Goal: Information Seeking & Learning: Learn about a topic

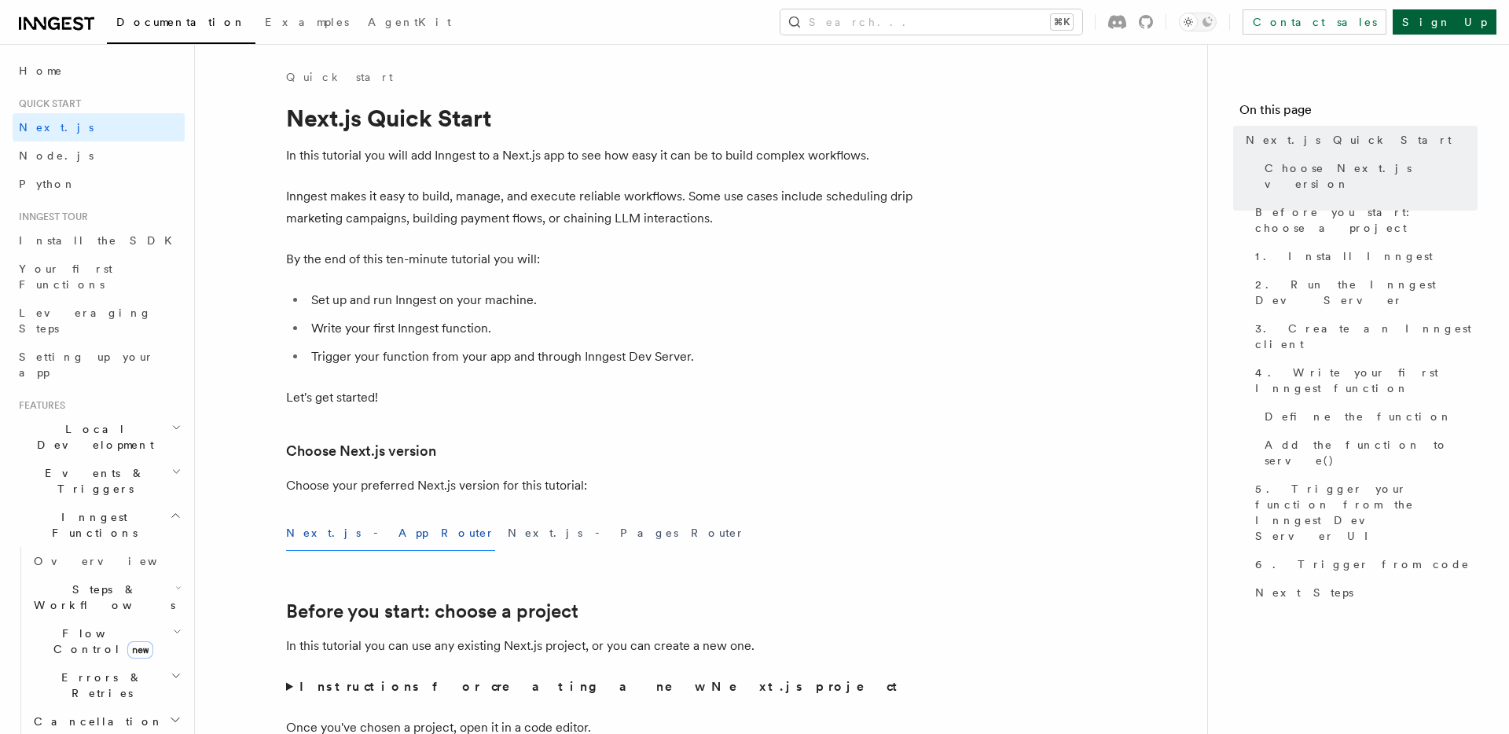
click at [1471, 18] on link "Sign Up" at bounding box center [1445, 21] width 104 height 25
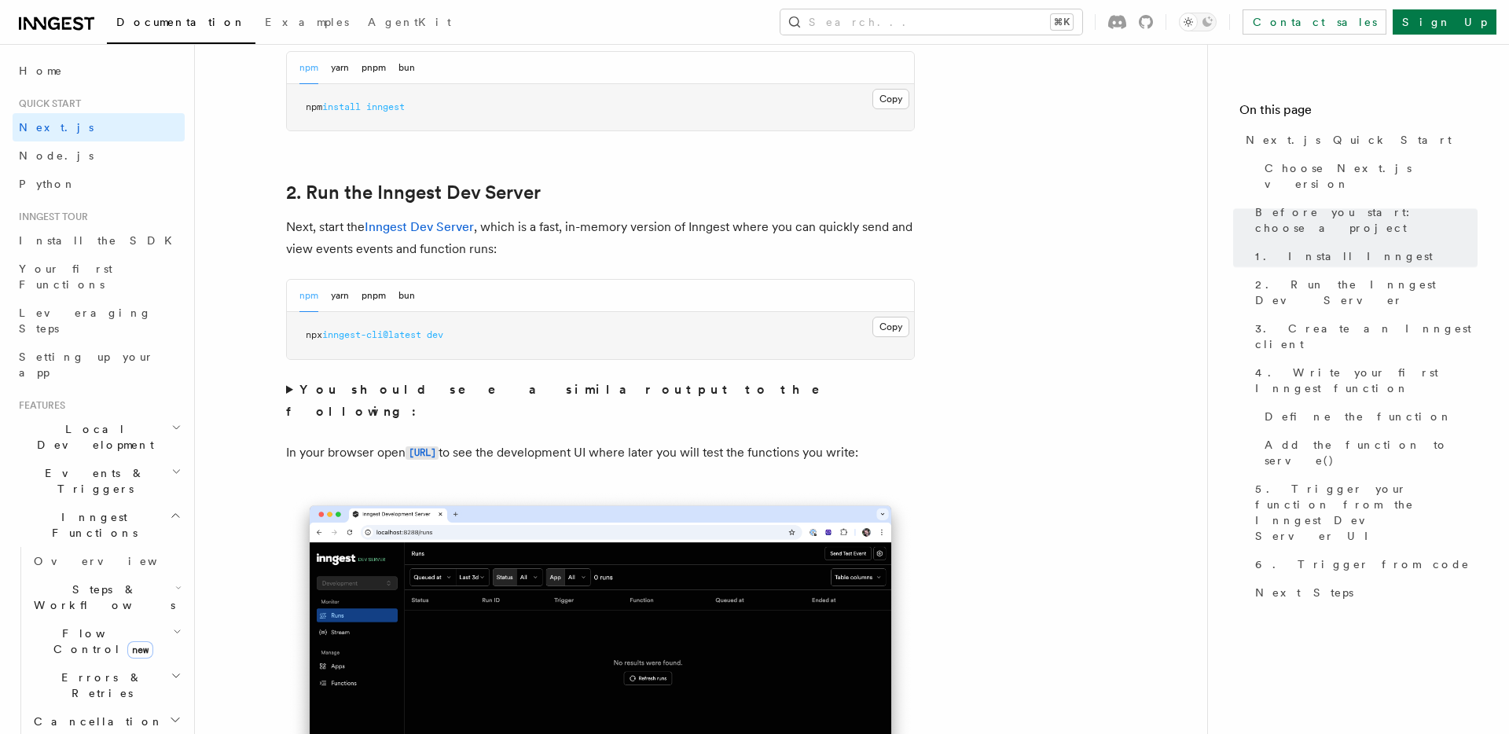
scroll to position [1001, 0]
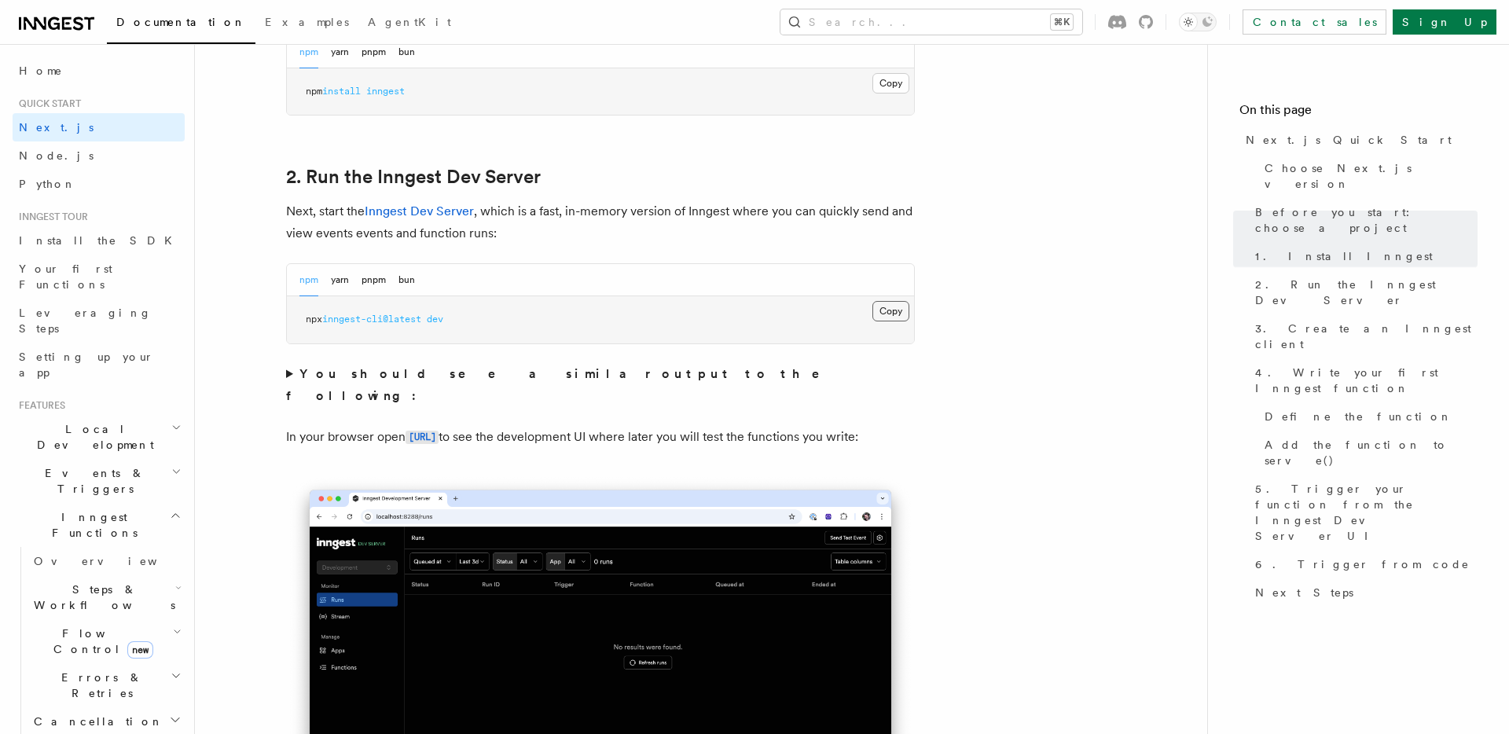
click at [891, 311] on button "Copy Copied" at bounding box center [891, 311] width 37 height 20
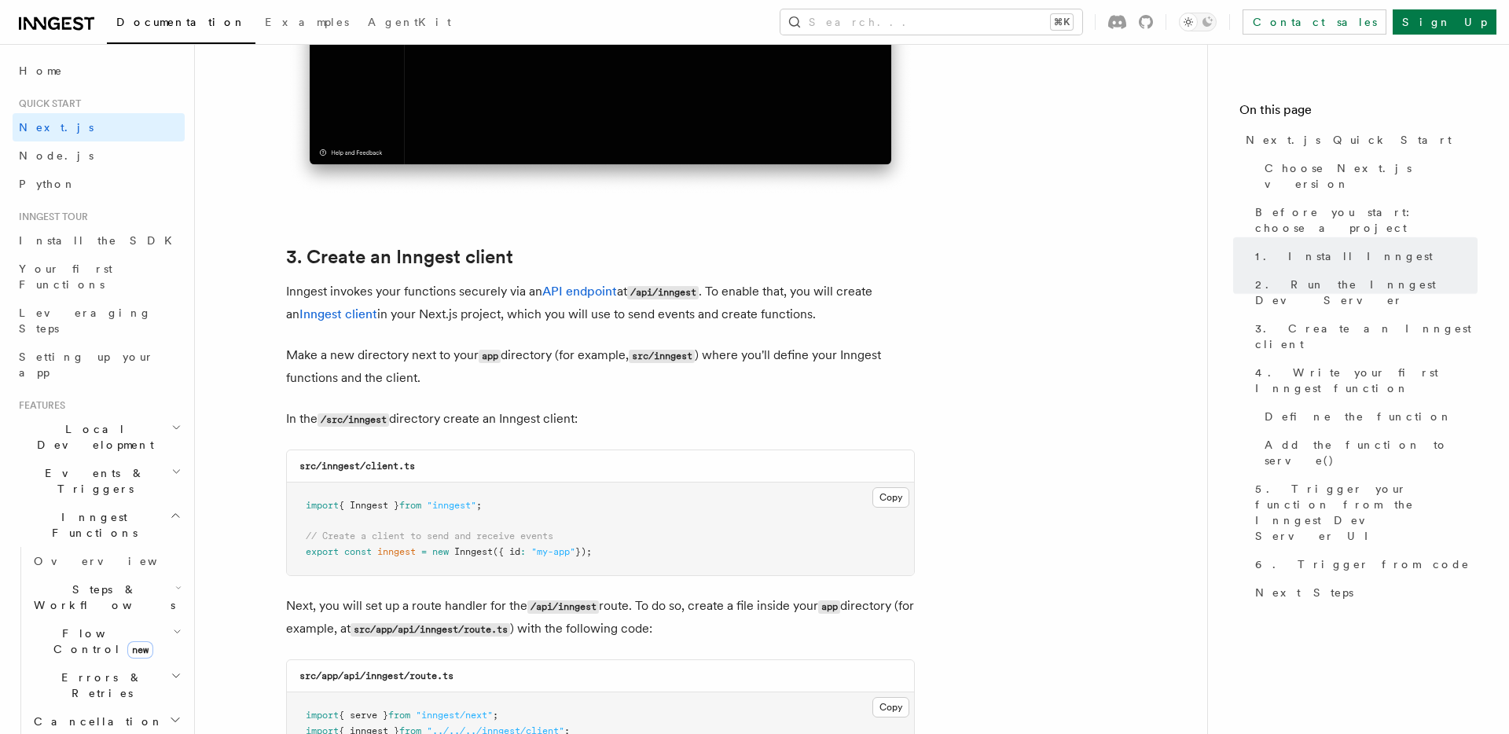
scroll to position [1824, 0]
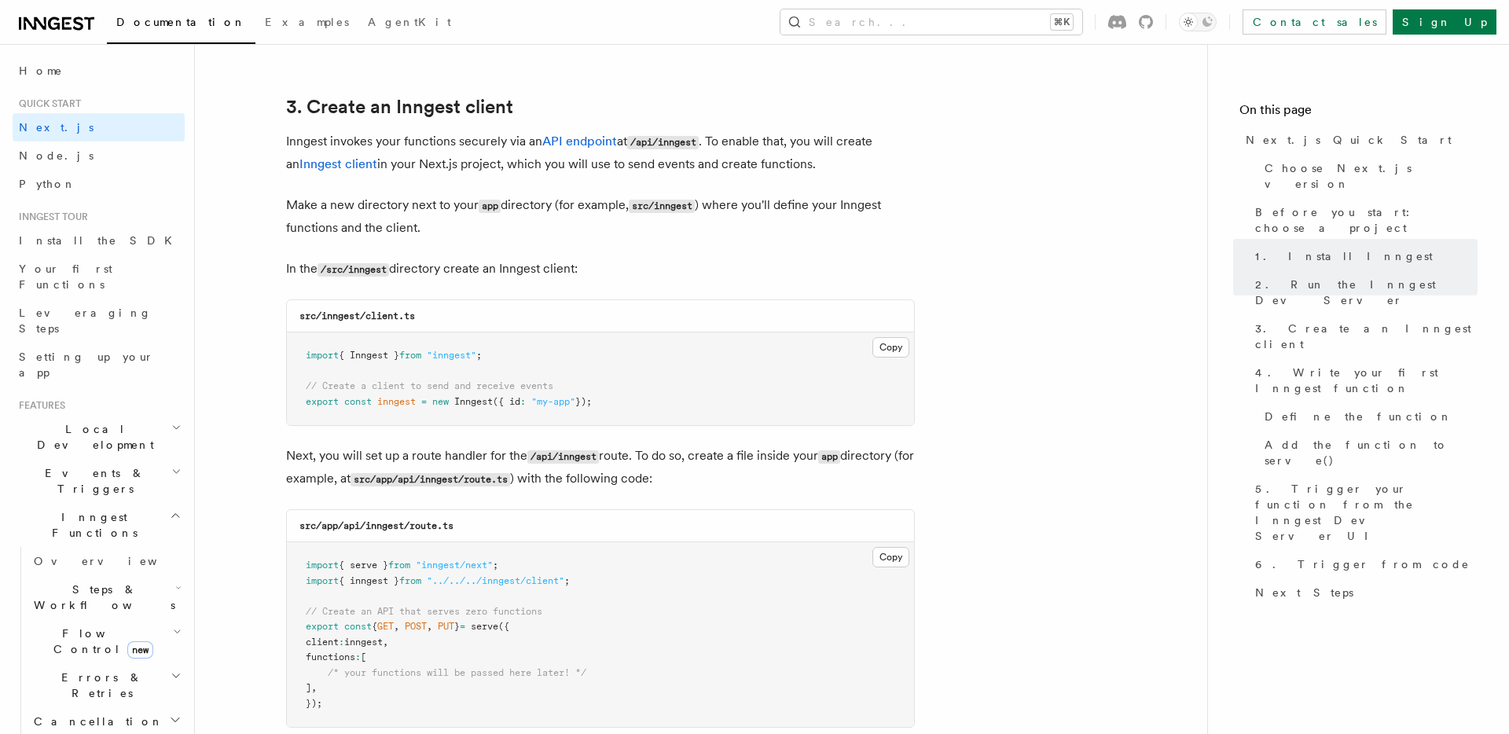
click at [642, 409] on pre "import { Inngest } from "inngest" ; // Create a client to send and receive even…" at bounding box center [600, 379] width 627 height 93
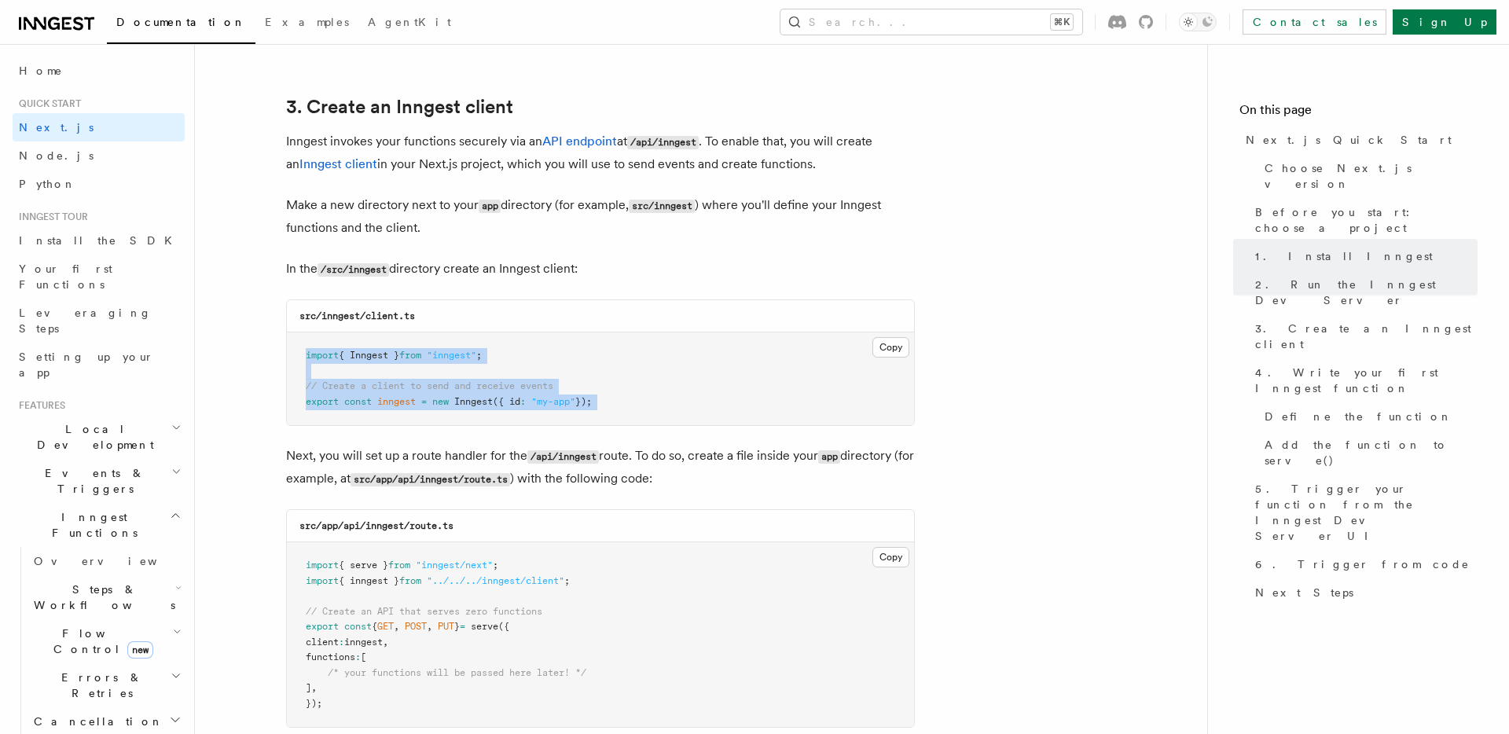
drag, startPoint x: 420, startPoint y: 369, endPoint x: 305, endPoint y: 355, distance: 115.5
click at [304, 355] on pre "import { Inngest } from "inngest" ; // Create a client to send and receive even…" at bounding box center [600, 379] width 627 height 93
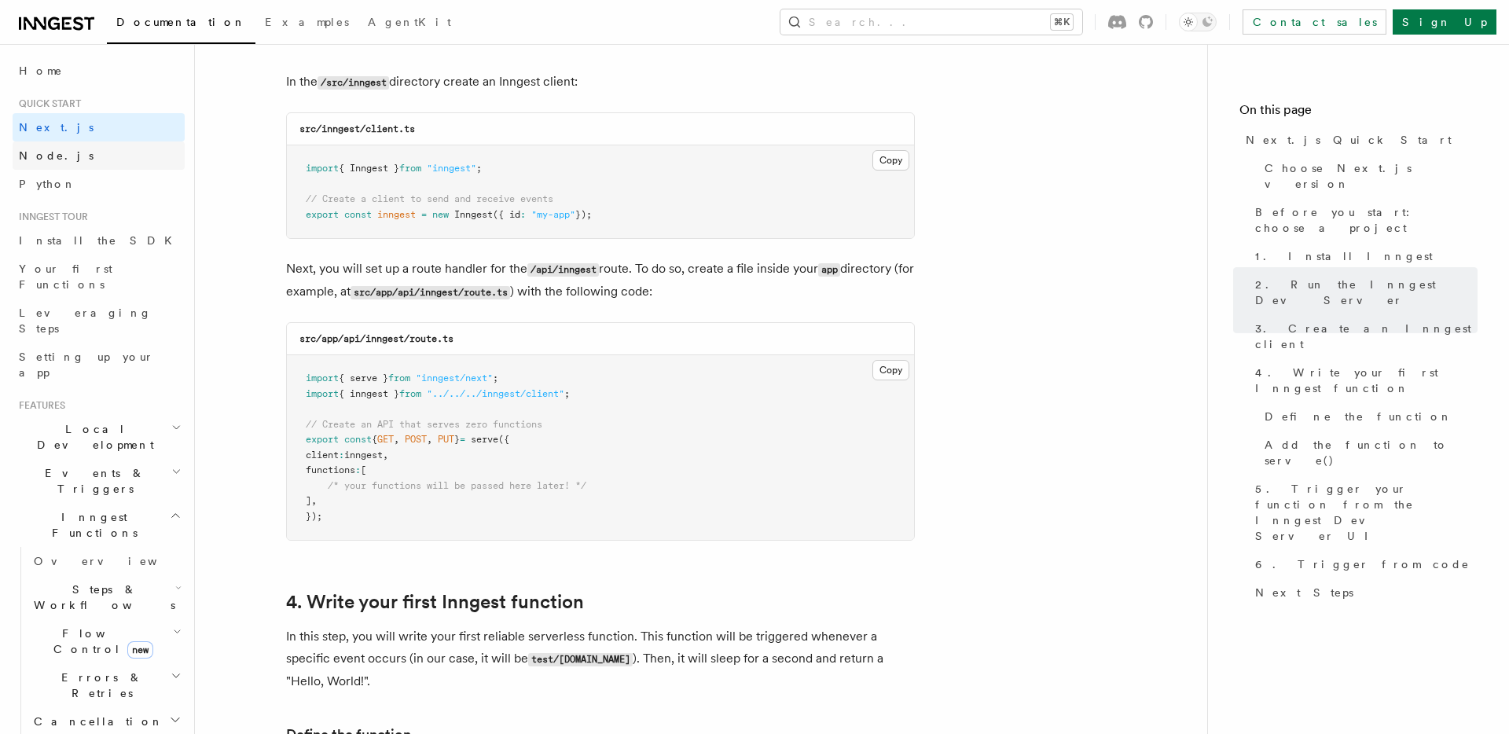
scroll to position [2016, 0]
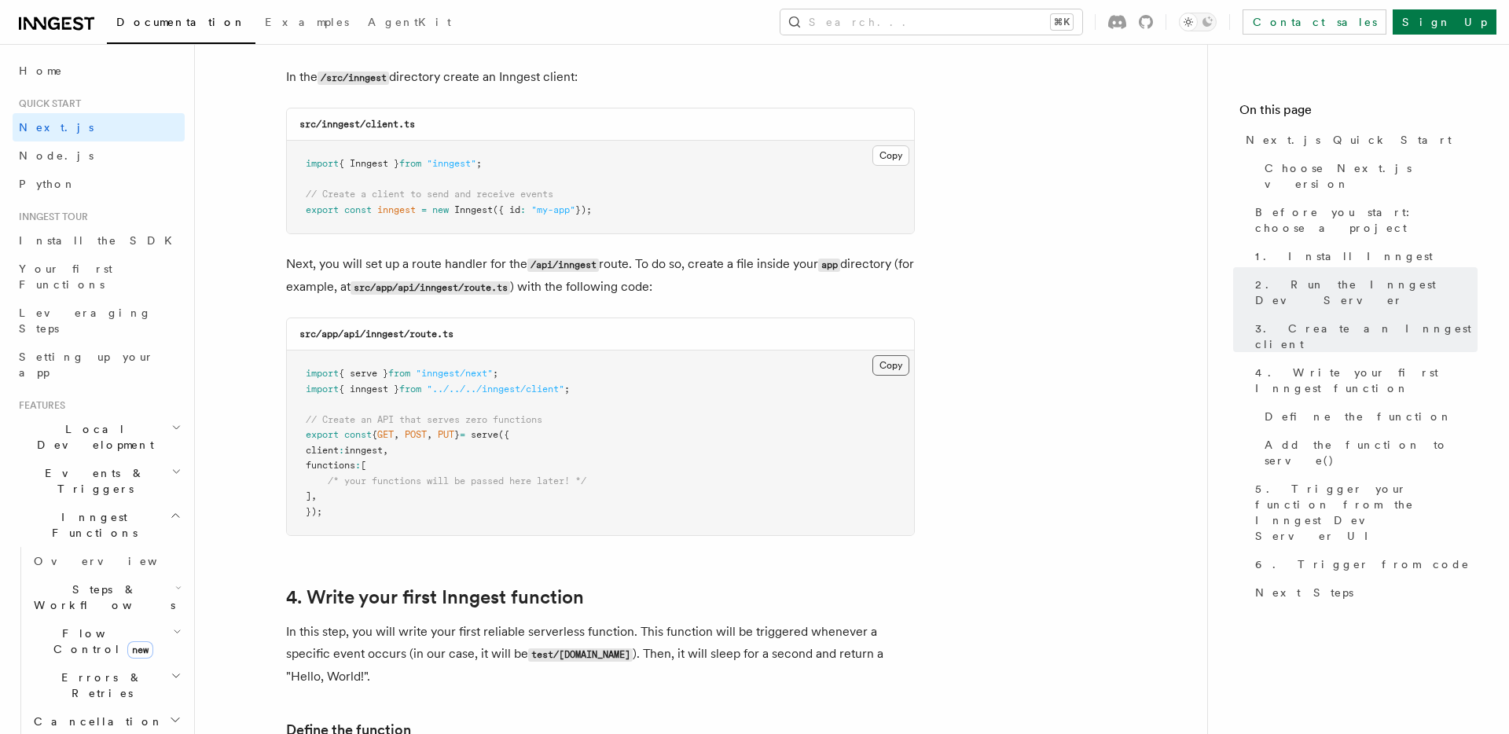
click at [886, 364] on button "Copy Copied" at bounding box center [891, 365] width 37 height 20
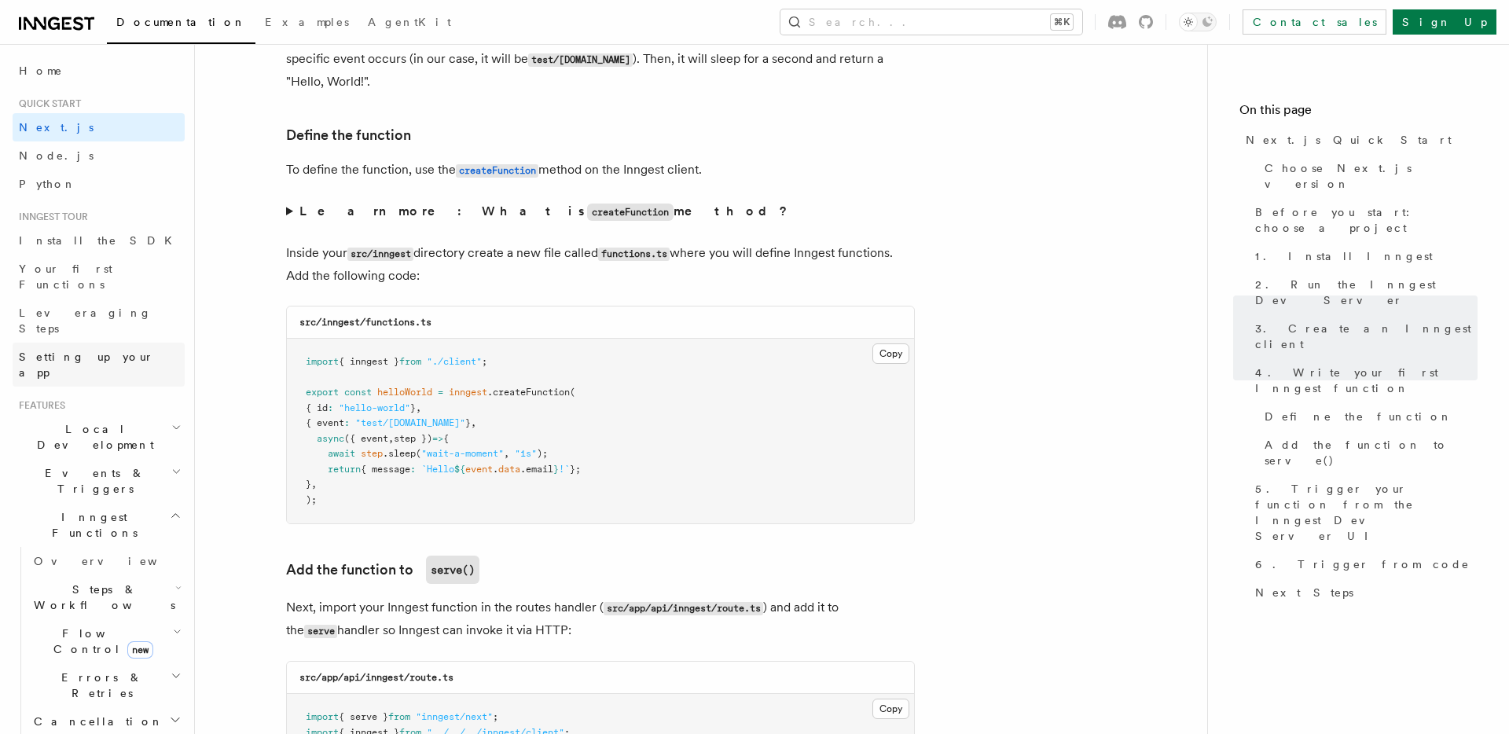
scroll to position [2613, 0]
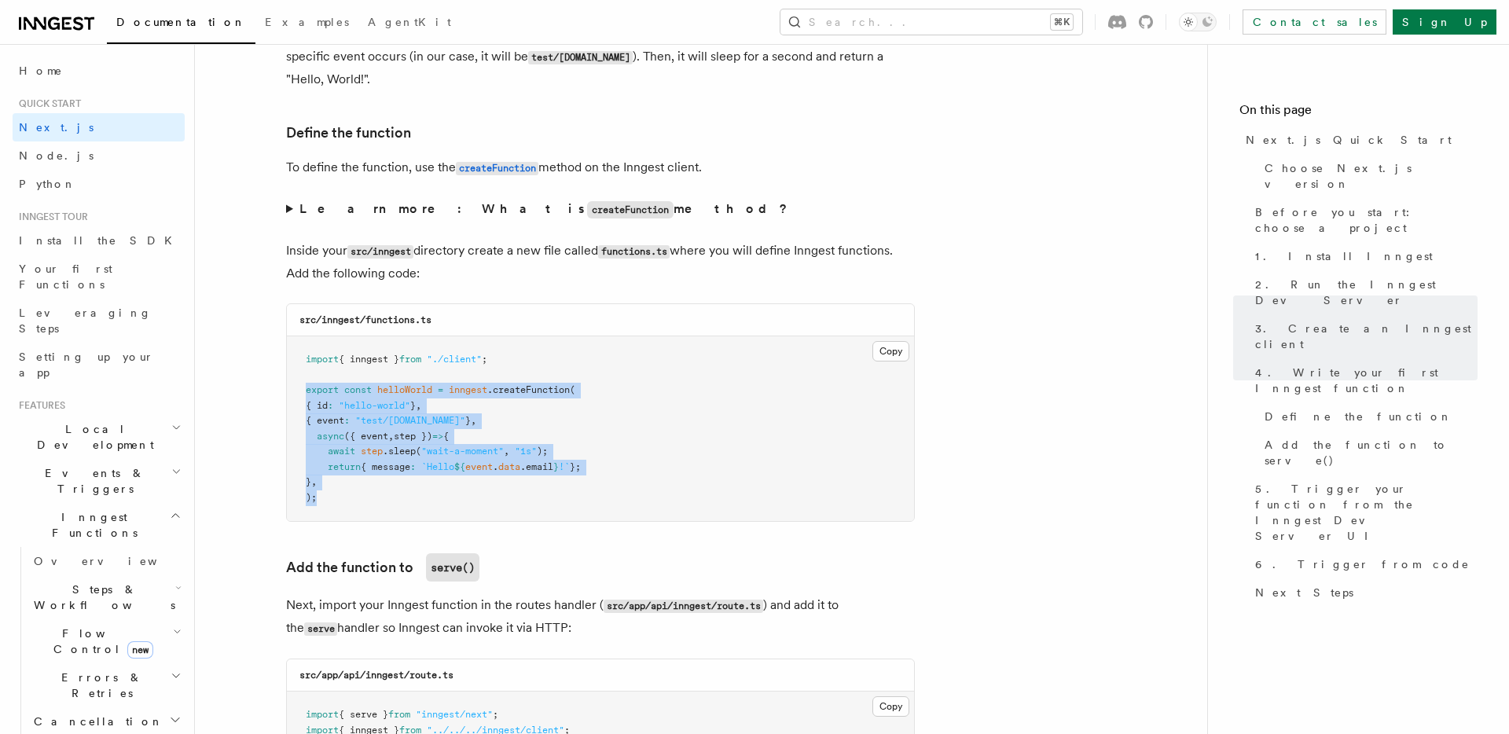
drag, startPoint x: 342, startPoint y: 499, endPoint x: 293, endPoint y: 395, distance: 114.6
click at [293, 395] on pre "import { inngest } from "./client" ; export const helloWorld = inngest .createF…" at bounding box center [600, 428] width 627 height 185
copy code "export const helloWorld = inngest .createFunction ( { id : "hello-world" } , { …"
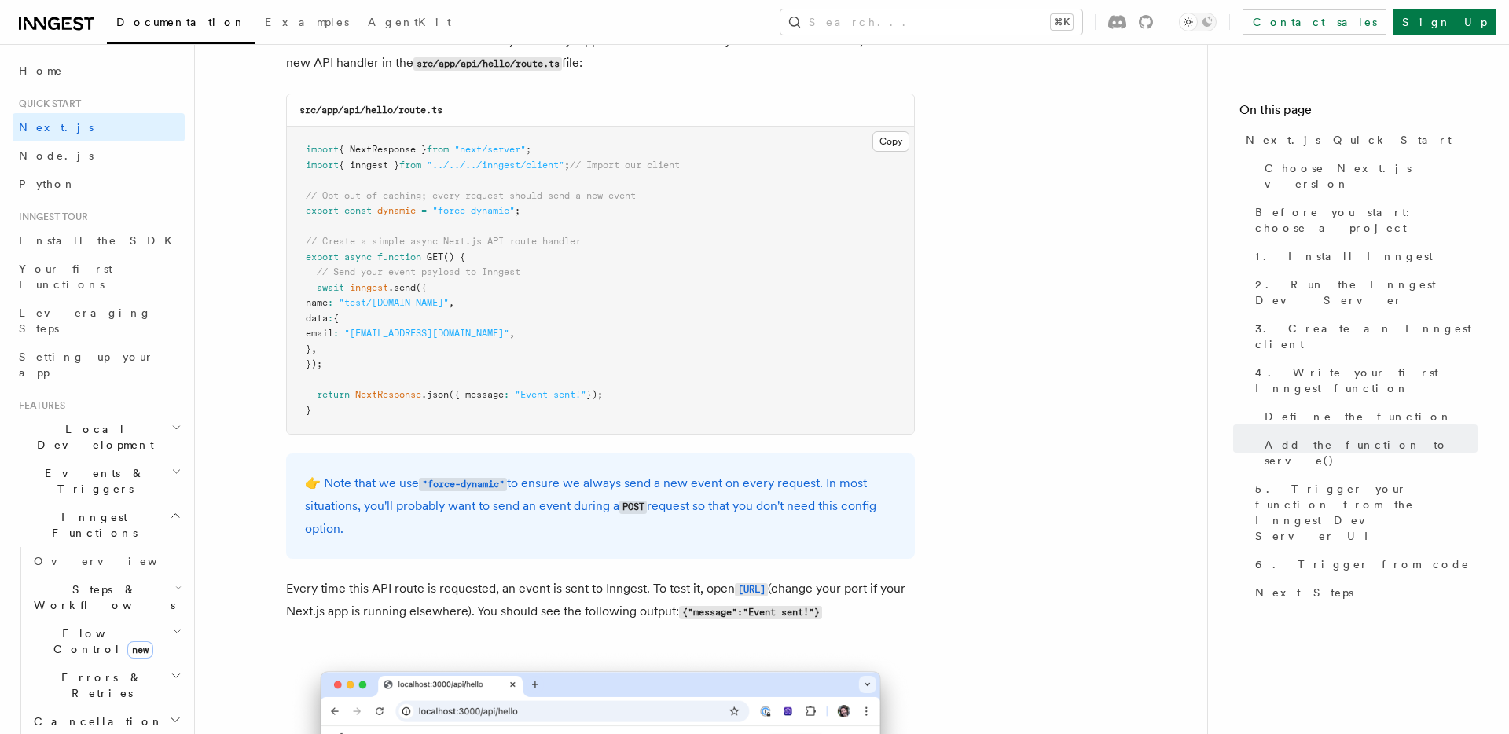
scroll to position [8199, 0]
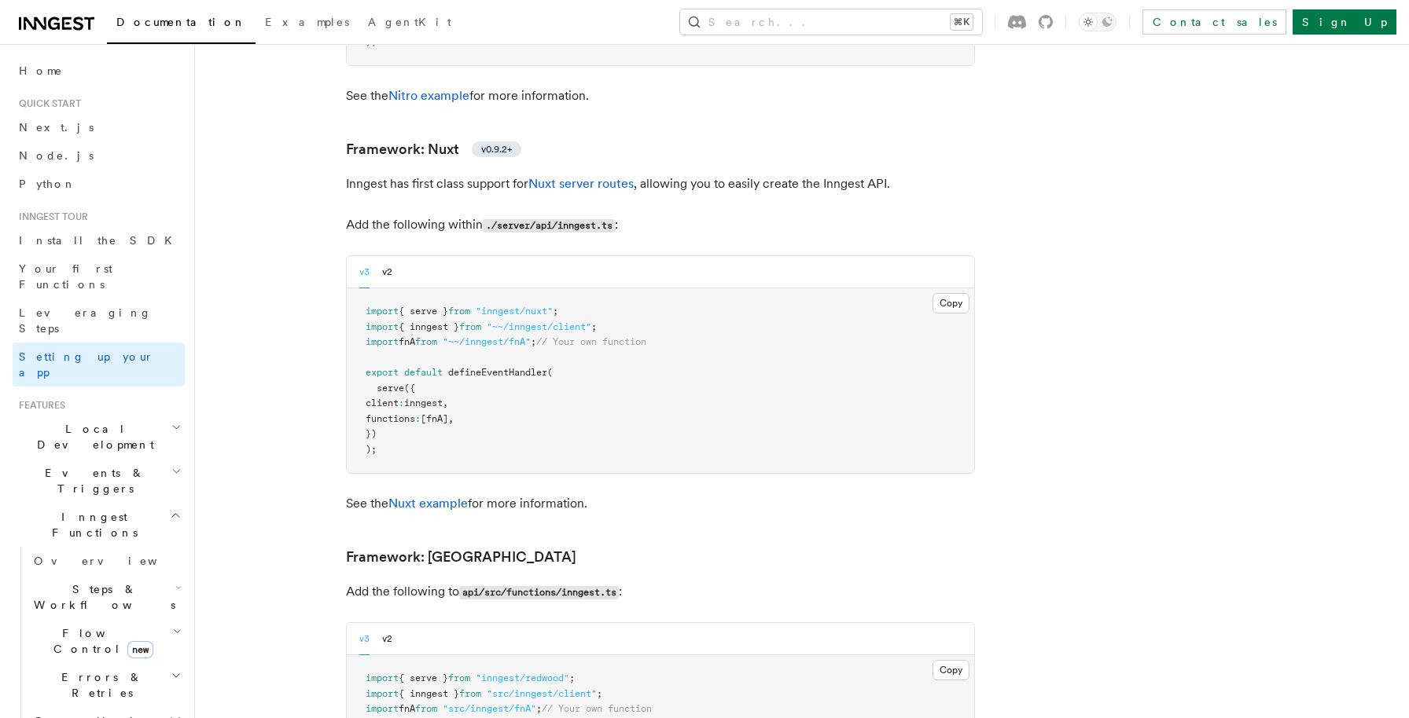
scroll to position [10737, 0]
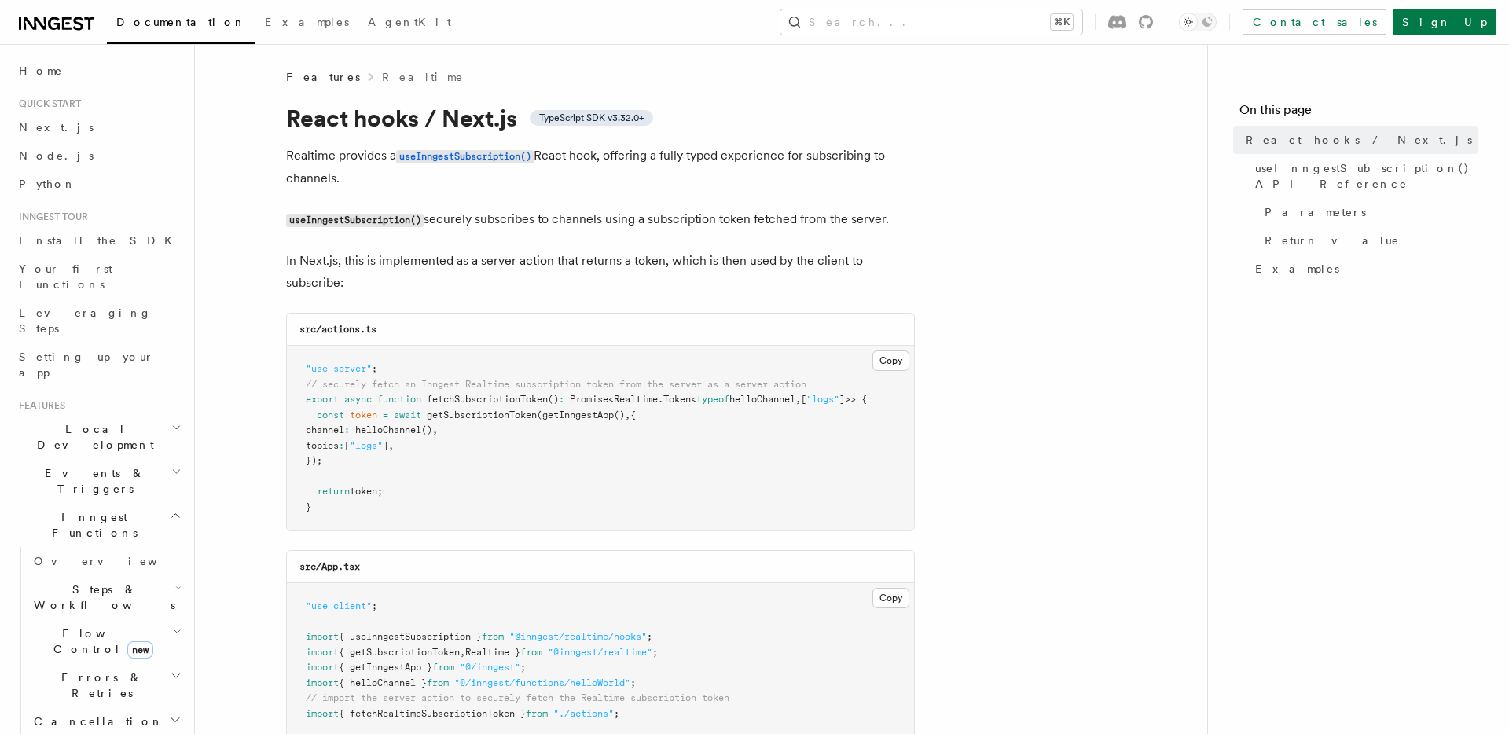
click at [884, 346] on pre ""use server" ; // securely fetch an Inngest Realtime subscription token from th…" at bounding box center [600, 438] width 627 height 185
click at [884, 357] on button "Copy Copied" at bounding box center [891, 361] width 37 height 20
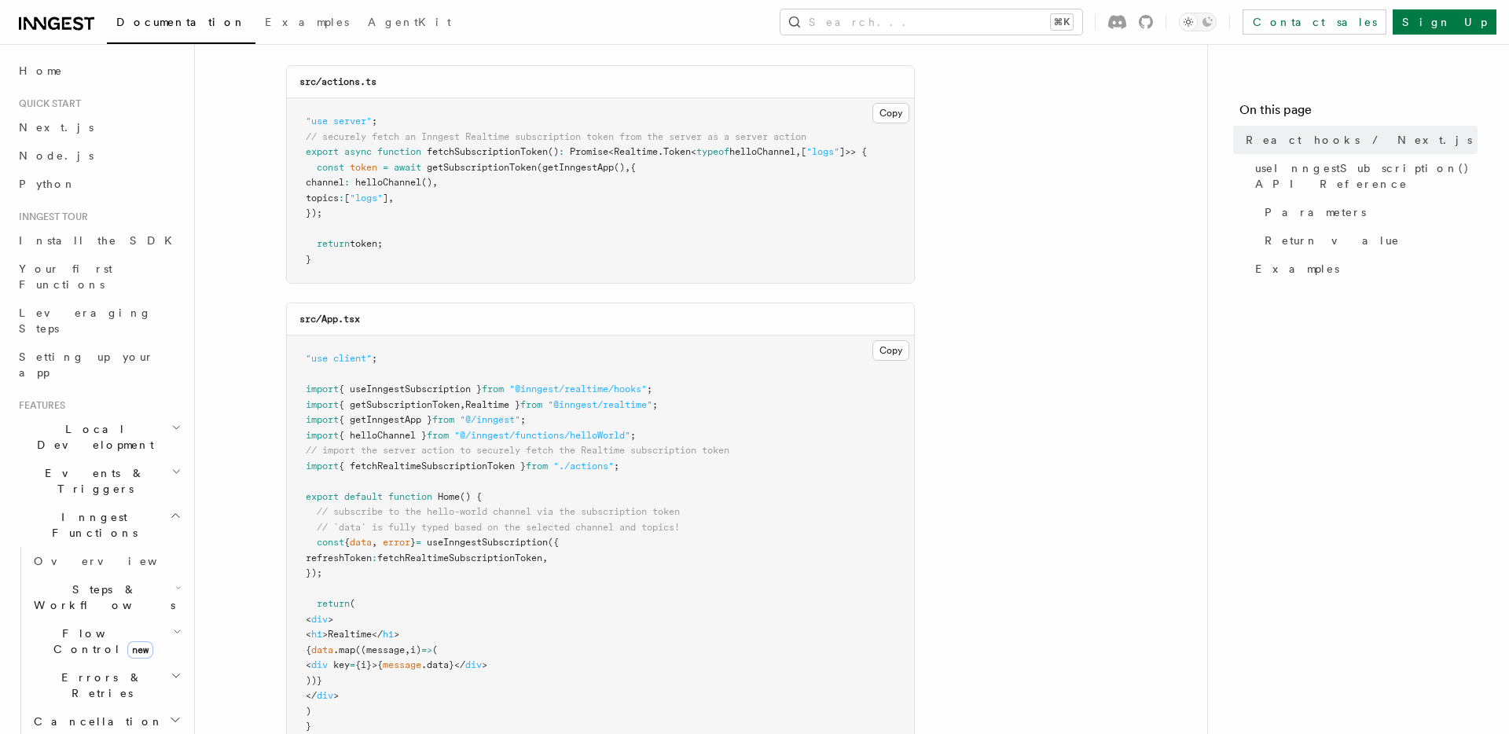
scroll to position [261, 0]
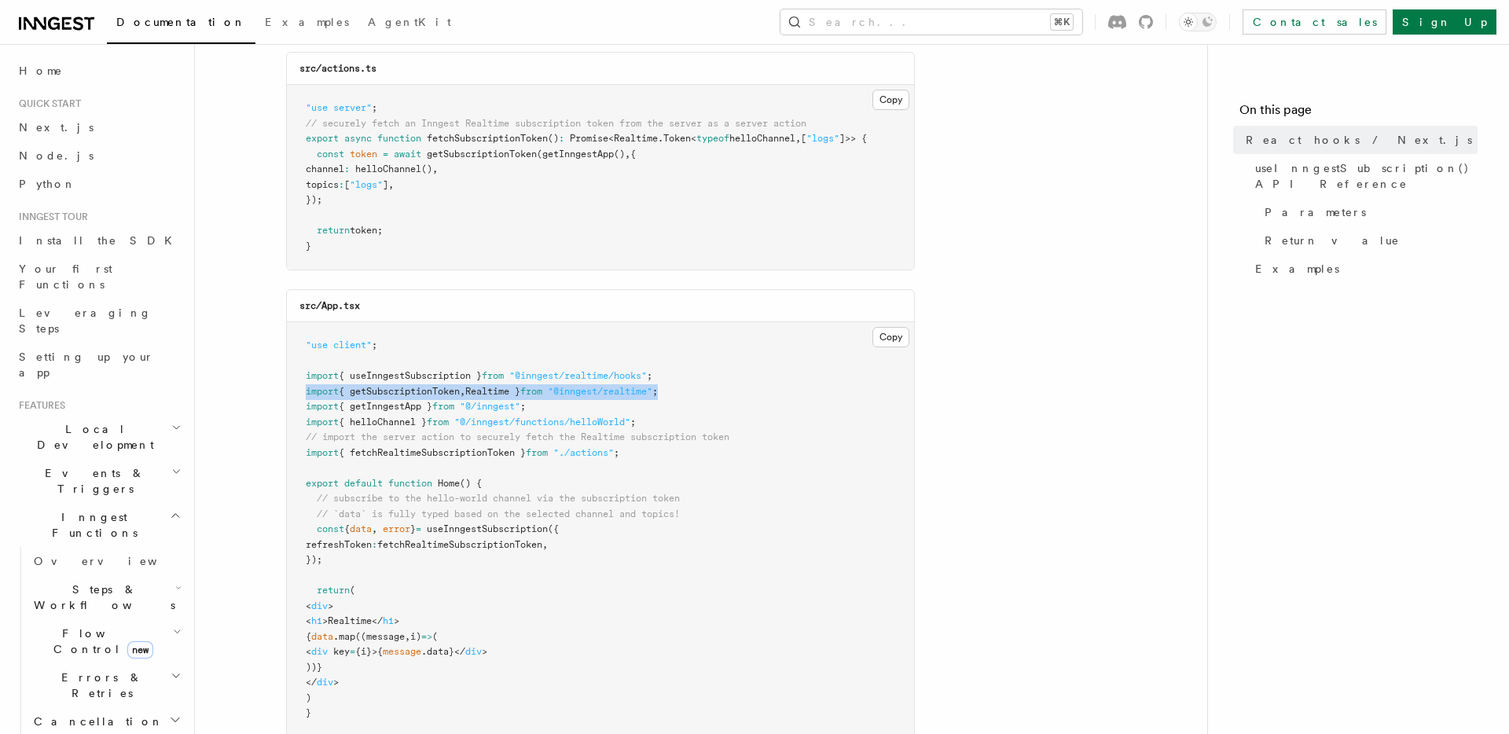
drag, startPoint x: 733, startPoint y: 388, endPoint x: 303, endPoint y: 399, distance: 430.1
click at [303, 399] on pre ""use client" ; import { useInngestSubscription } from "@inngest/realtime/hooks"…" at bounding box center [600, 529] width 627 height 415
copy span "import { getSubscriptionToken , Realtime } from "@inngest/realtime" ;"
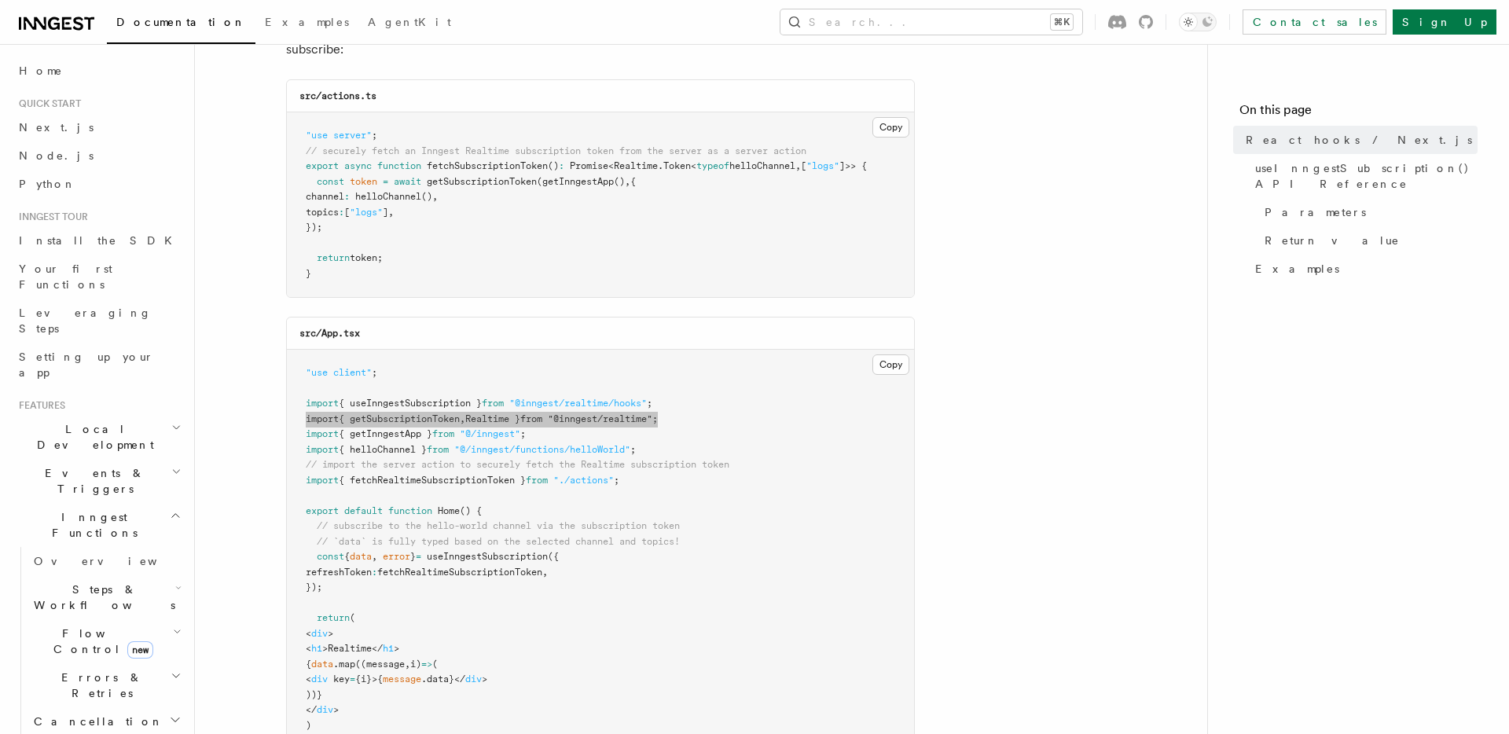
scroll to position [236, 0]
click at [749, 418] on pre ""use client" ; import { useInngestSubscription } from "@inngest/realtime/hooks"…" at bounding box center [600, 554] width 627 height 415
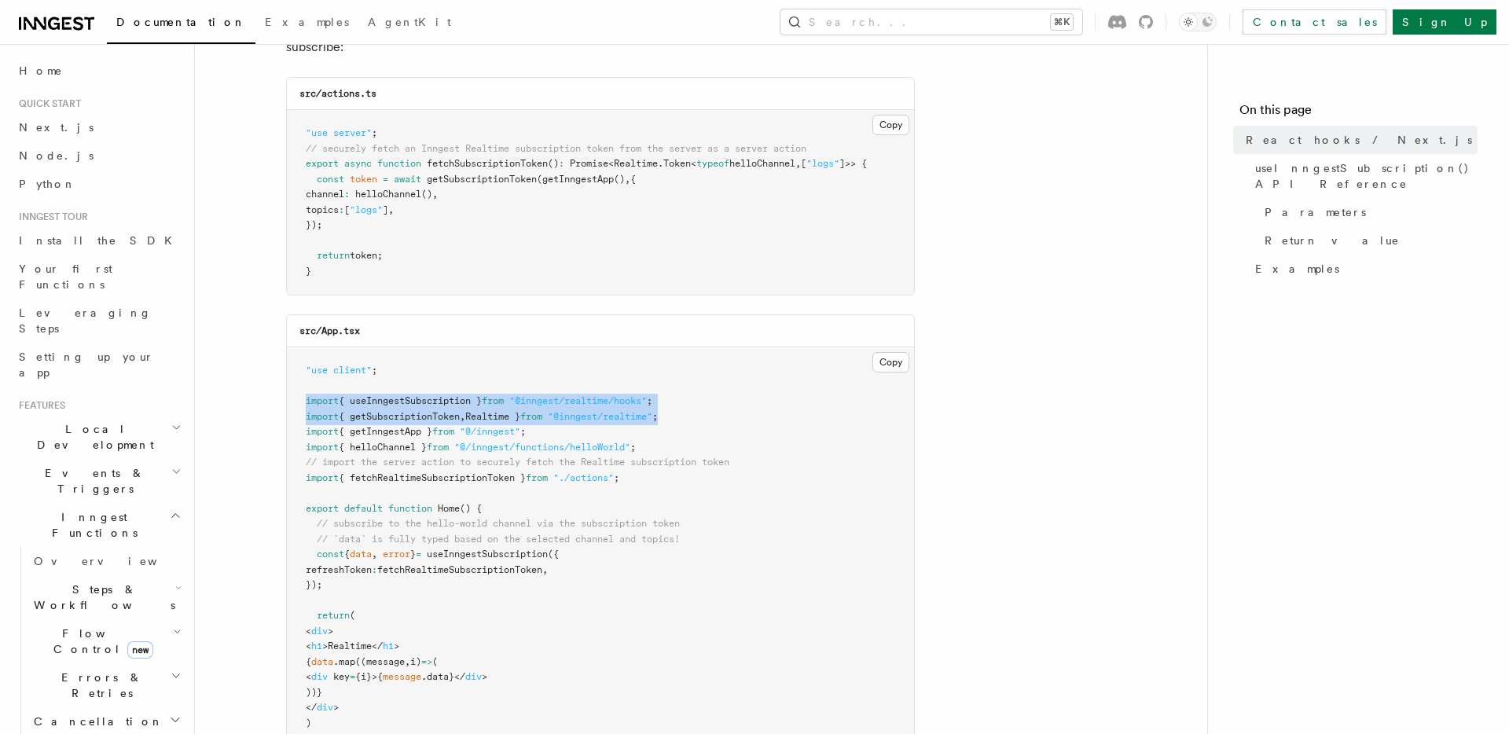
drag, startPoint x: 749, startPoint y: 418, endPoint x: 303, endPoint y: 400, distance: 446.1
click at [303, 400] on pre ""use client" ; import { useInngestSubscription } from "@inngest/realtime/hooks"…" at bounding box center [600, 554] width 627 height 415
copy code "import { useInngestSubscription } from "@inngest/realtime/hooks" ; import { get…"
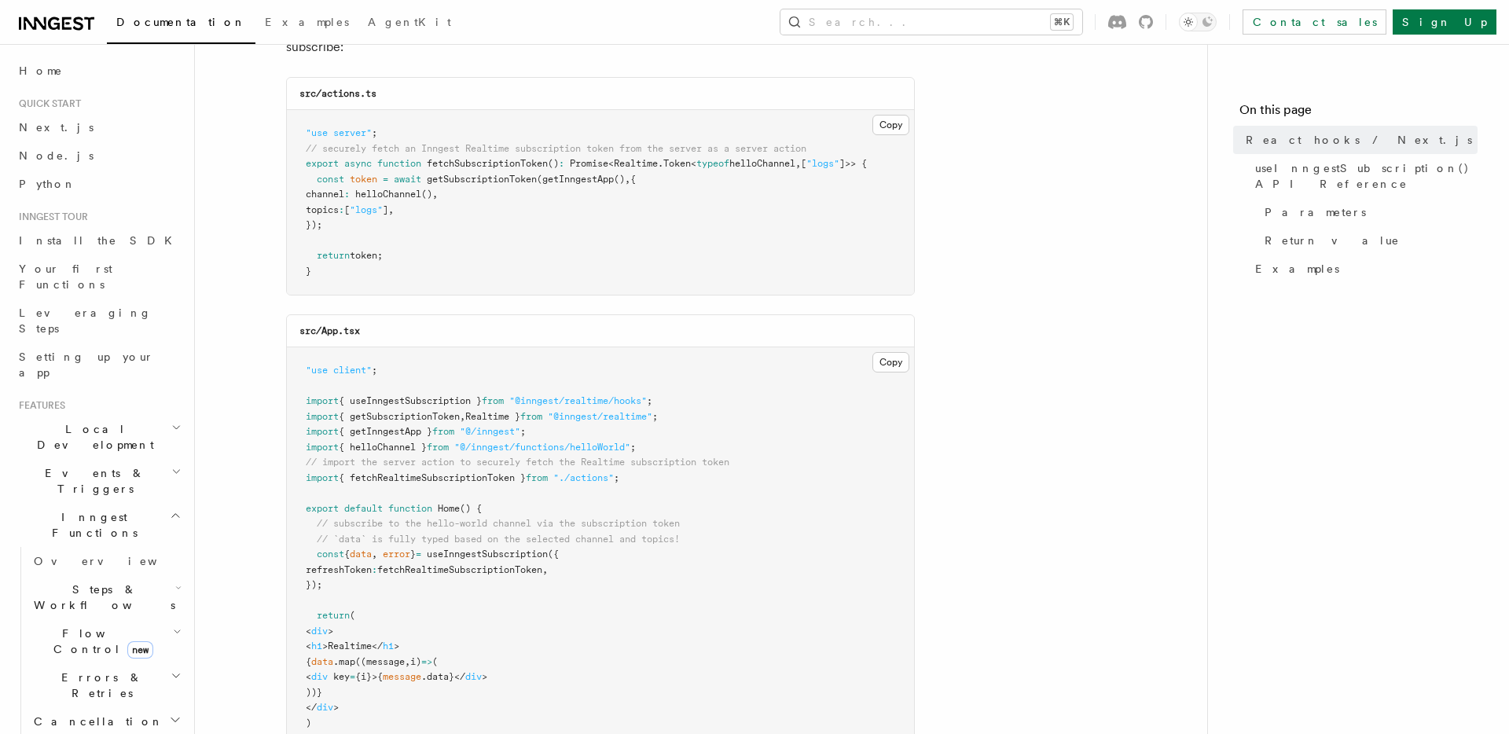
click at [664, 475] on pre ""use client" ; import { useInngestSubscription } from "@inngest/realtime/hooks"…" at bounding box center [600, 554] width 627 height 415
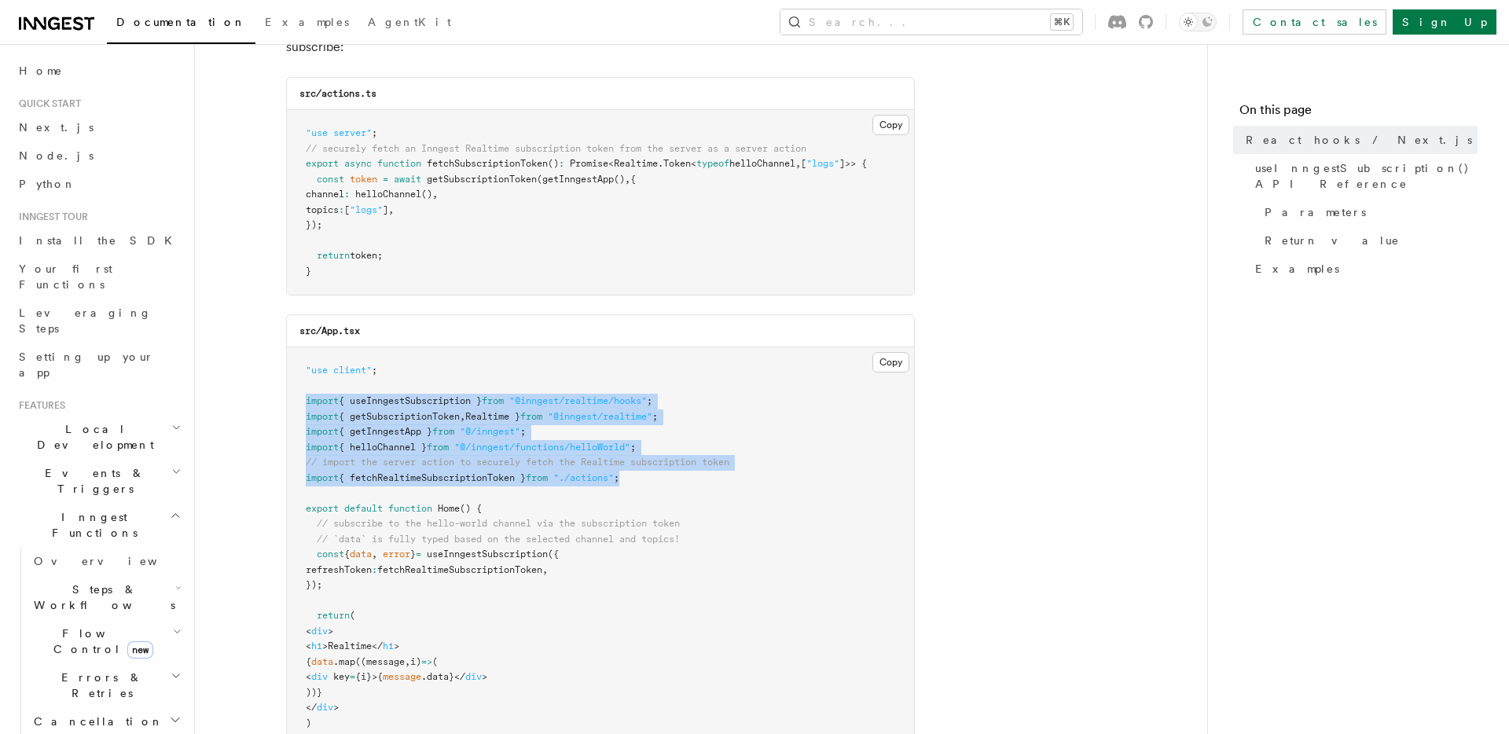
drag, startPoint x: 664, startPoint y: 475, endPoint x: 303, endPoint y: 406, distance: 367.2
click at [303, 406] on pre ""use client" ; import { useInngestSubscription } from "@inngest/realtime/hooks"…" at bounding box center [600, 554] width 627 height 415
copy code "import { useInngestSubscription } from "@inngest/realtime/hooks" ; import { get…"
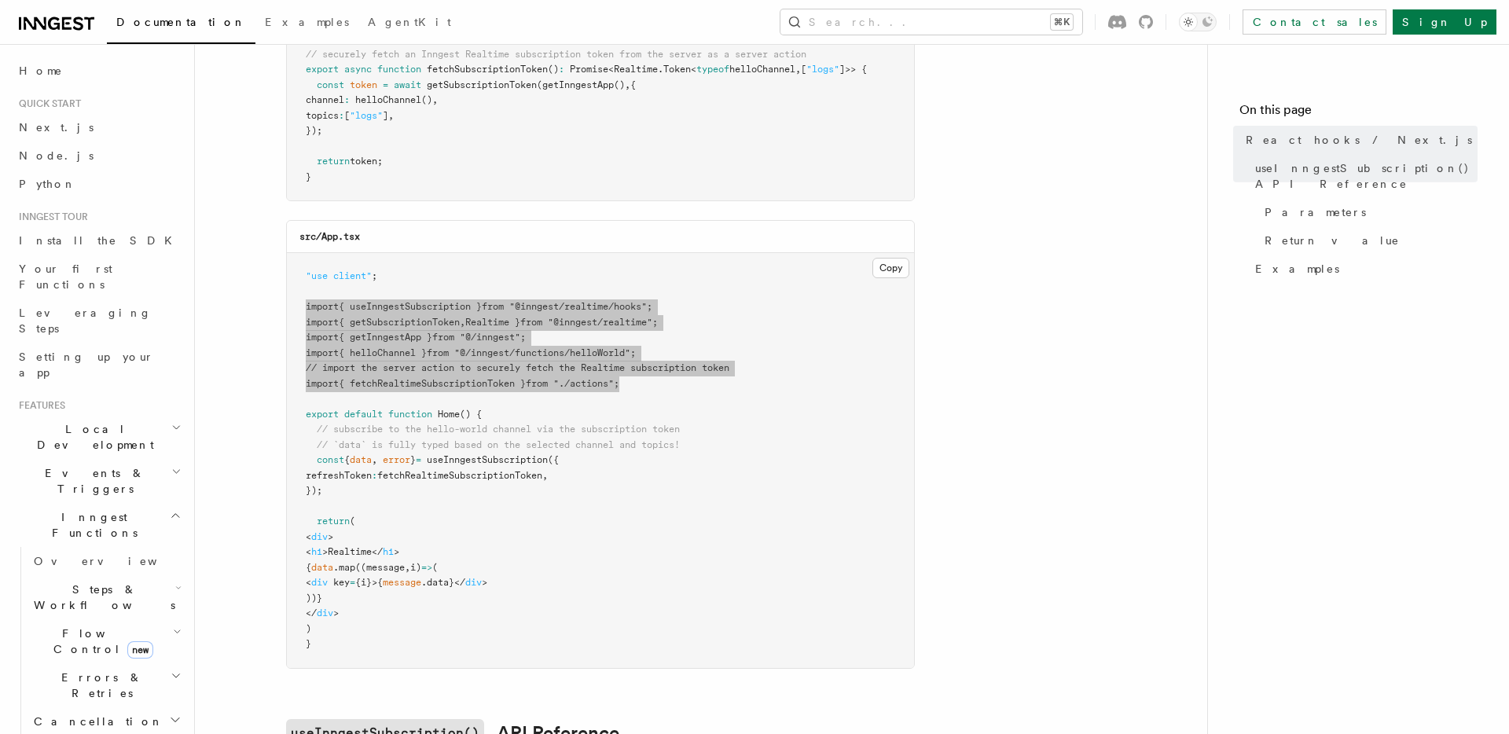
scroll to position [332, 0]
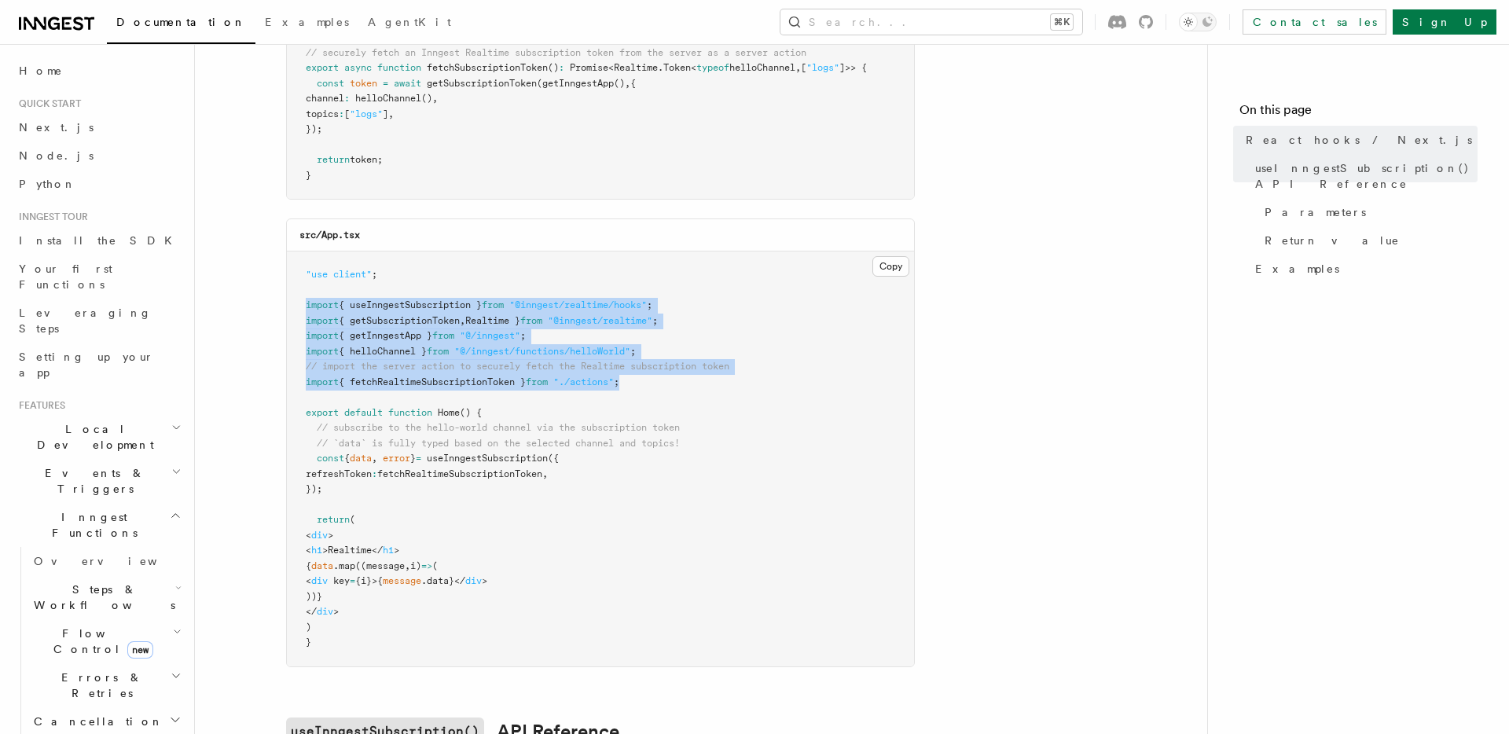
drag, startPoint x: 348, startPoint y: 491, endPoint x: 319, endPoint y: 465, distance: 39.0
click at [319, 465] on pre ""use client" ; import { useInngestSubscription } from "@inngest/realtime/hooks"…" at bounding box center [600, 459] width 627 height 415
copy code "const { data , error } = useInngestSubscription ({ refreshToken : fetchRealtime…"
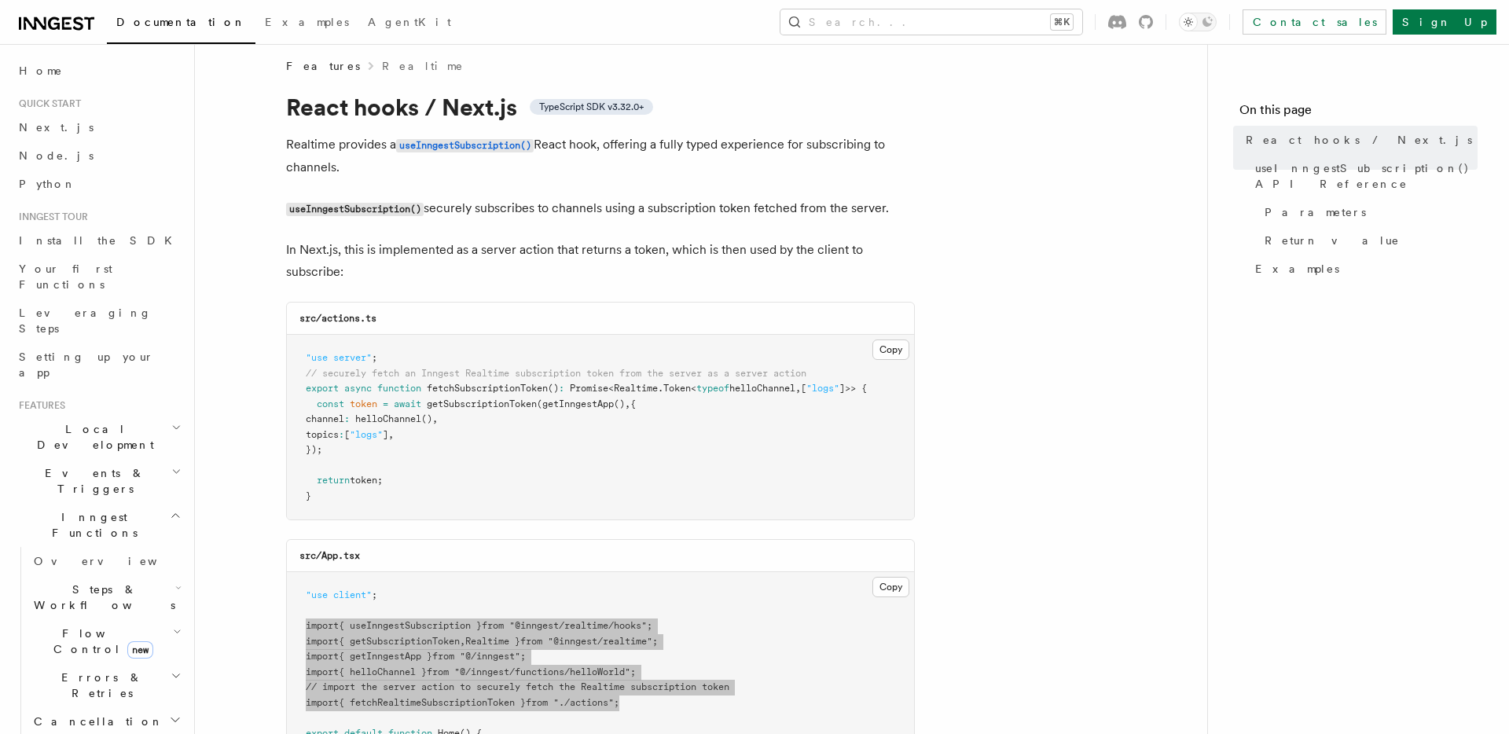
scroll to position [0, 0]
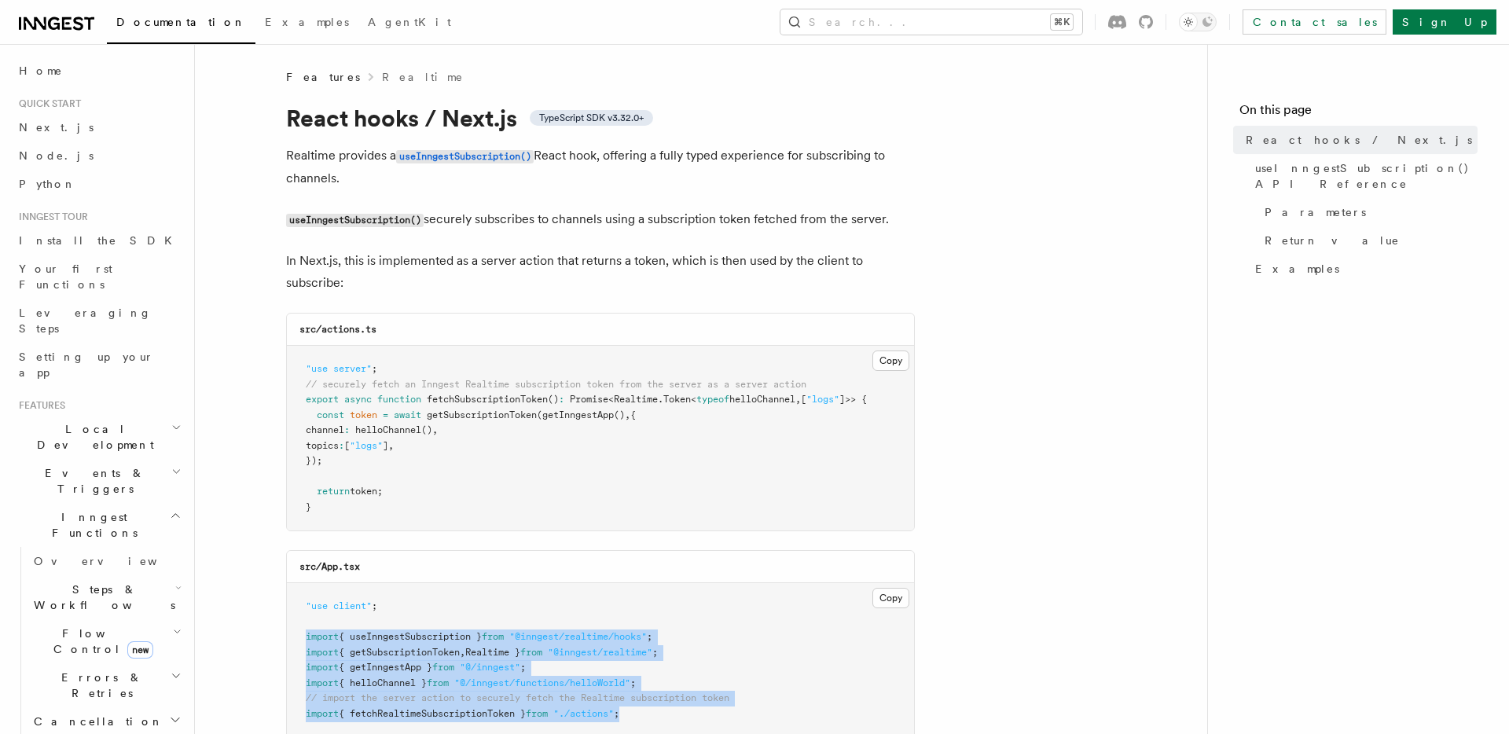
click at [382, 76] on link "Realtime" at bounding box center [423, 77] width 83 height 16
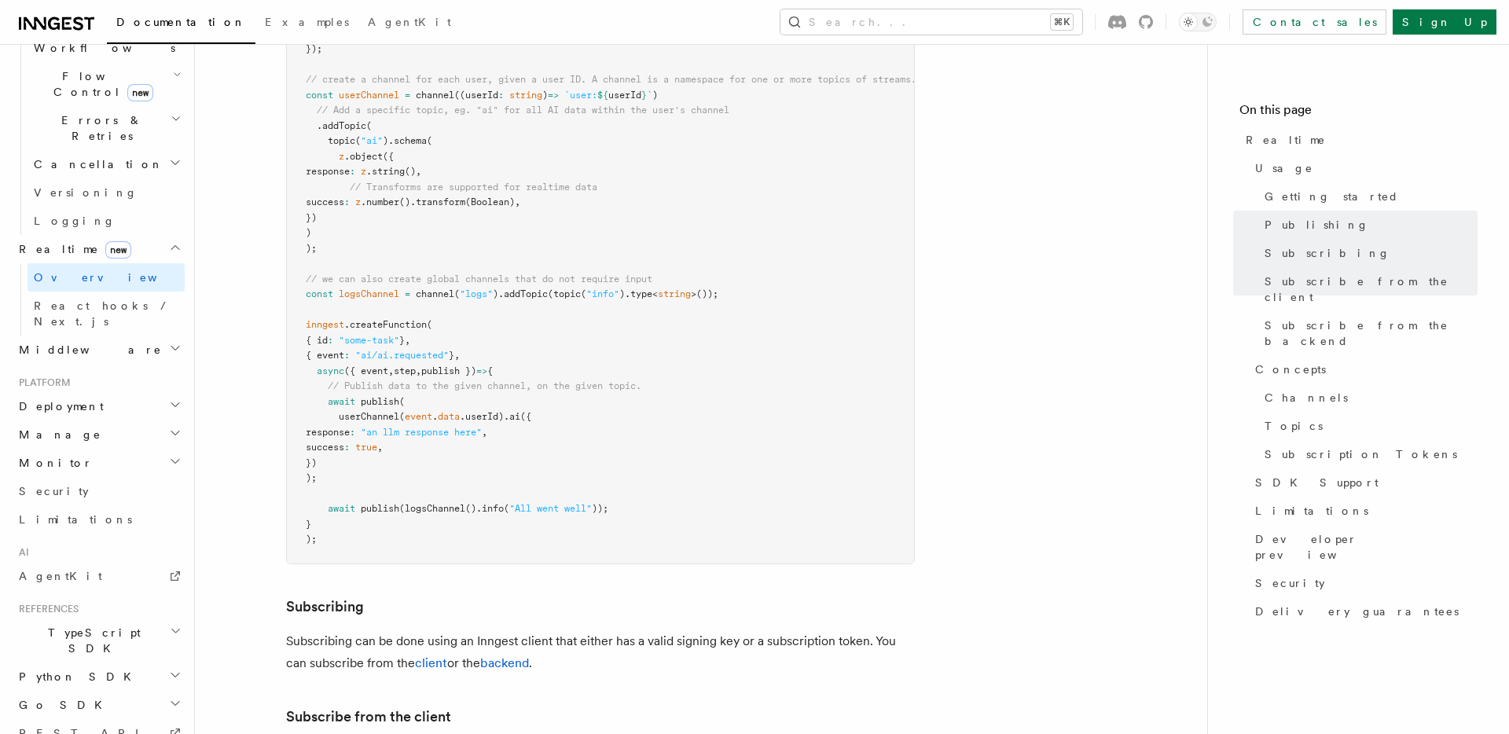
scroll to position [561, 0]
click at [170, 338] on icon "button" at bounding box center [175, 344] width 13 height 13
click at [171, 338] on icon "button" at bounding box center [175, 344] width 13 height 13
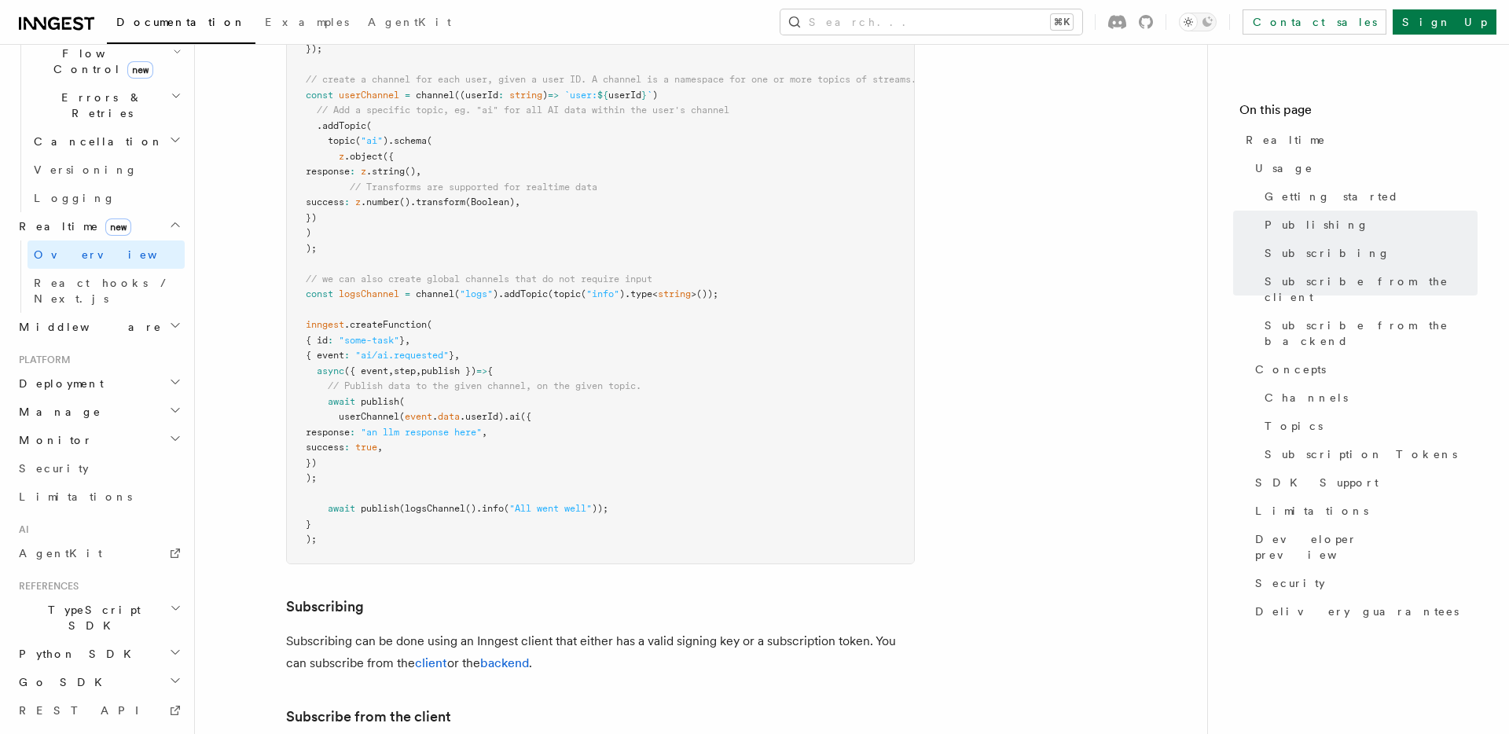
click at [166, 596] on h2 "TypeScript SDK" at bounding box center [99, 618] width 172 height 44
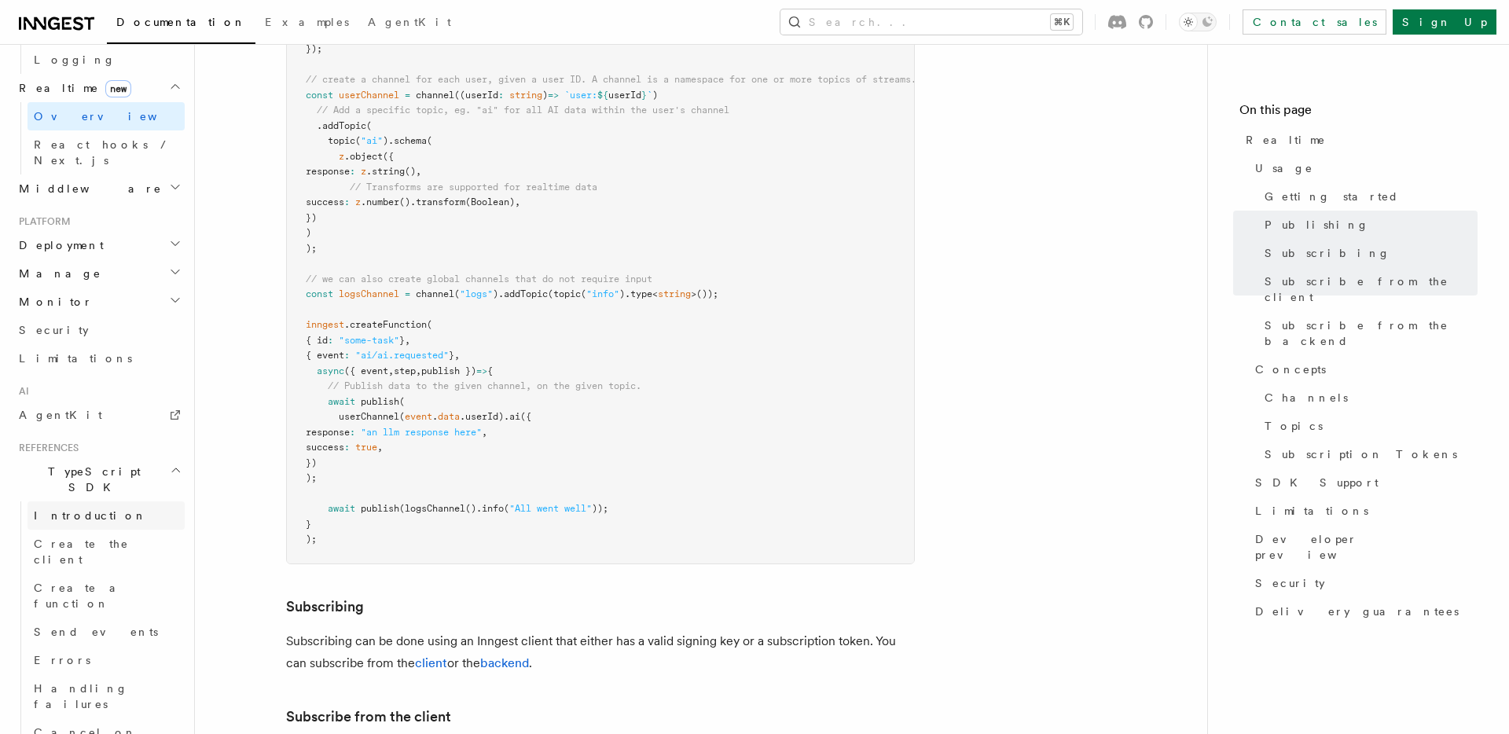
scroll to position [744, 0]
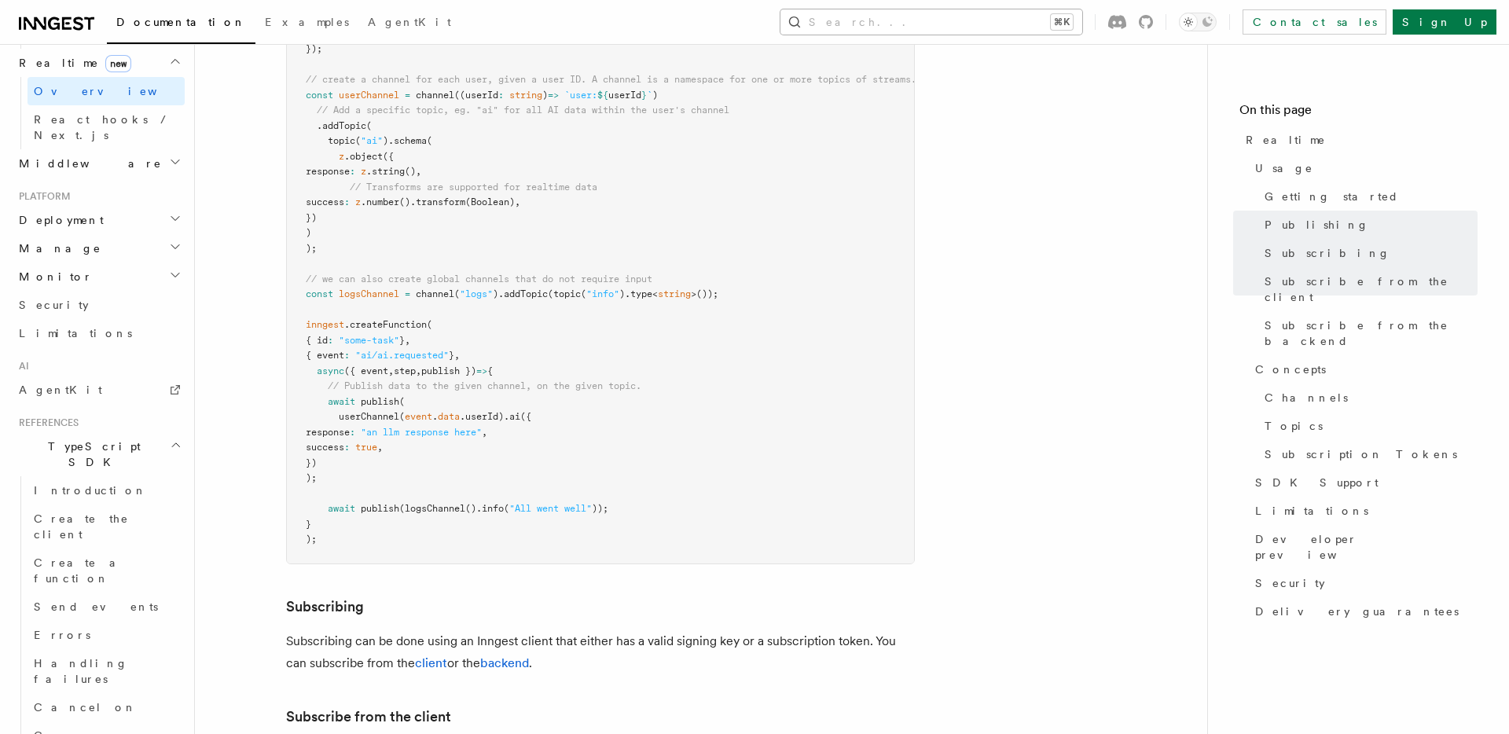
click at [1017, 24] on button "Search... ⌘K" at bounding box center [932, 21] width 302 height 25
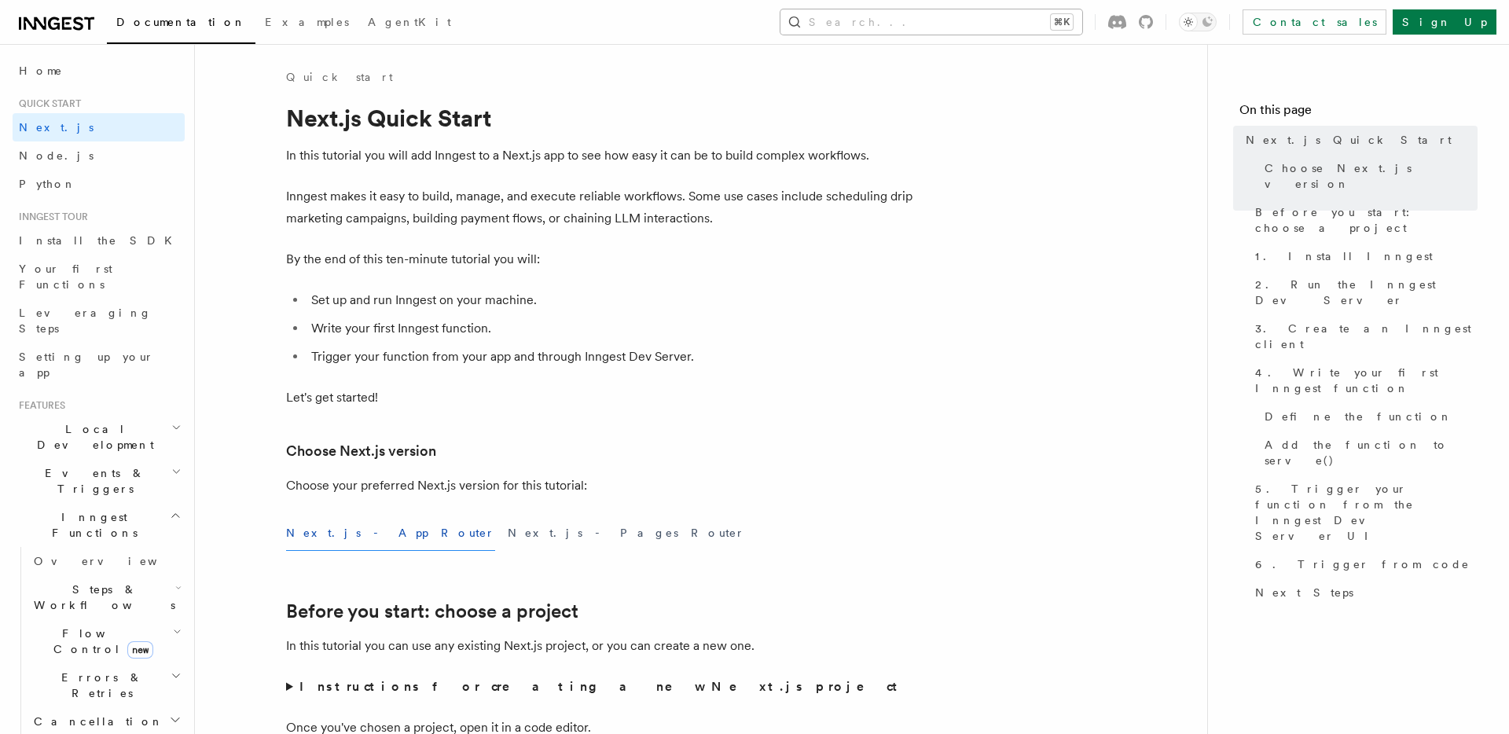
click at [1053, 20] on button "Search... ⌘K" at bounding box center [932, 21] width 302 height 25
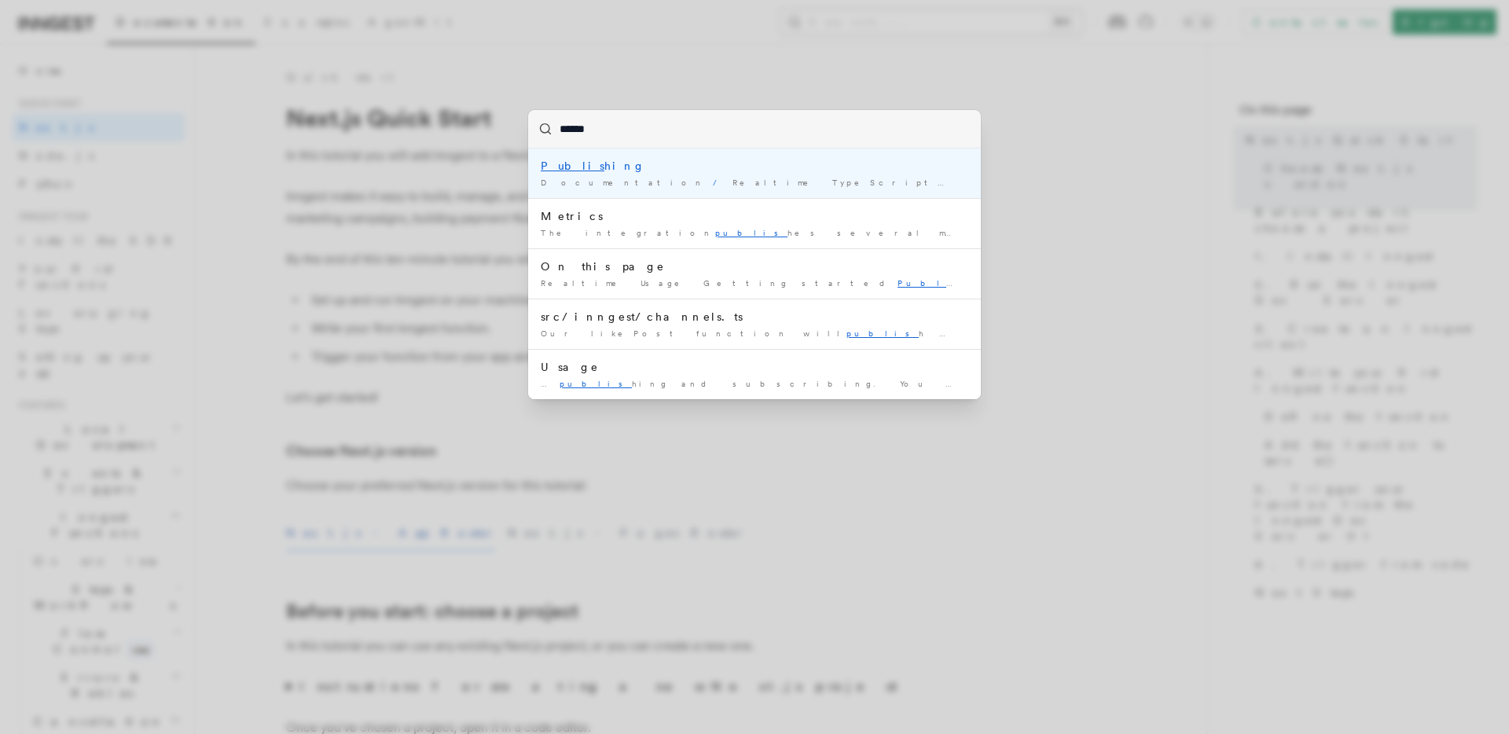
type input "*******"
click at [556, 167] on mark "Publish" at bounding box center [577, 166] width 72 height 13
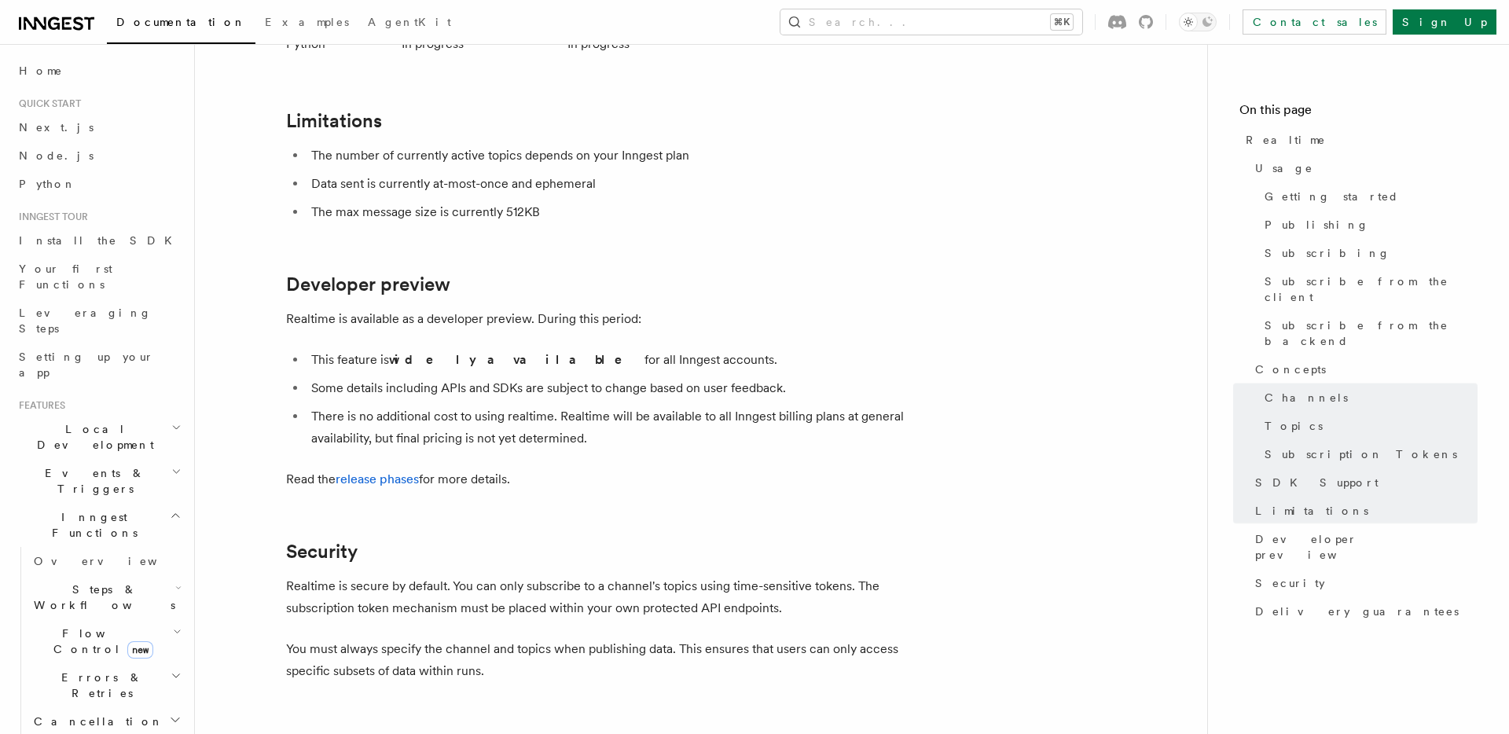
scroll to position [5251, 0]
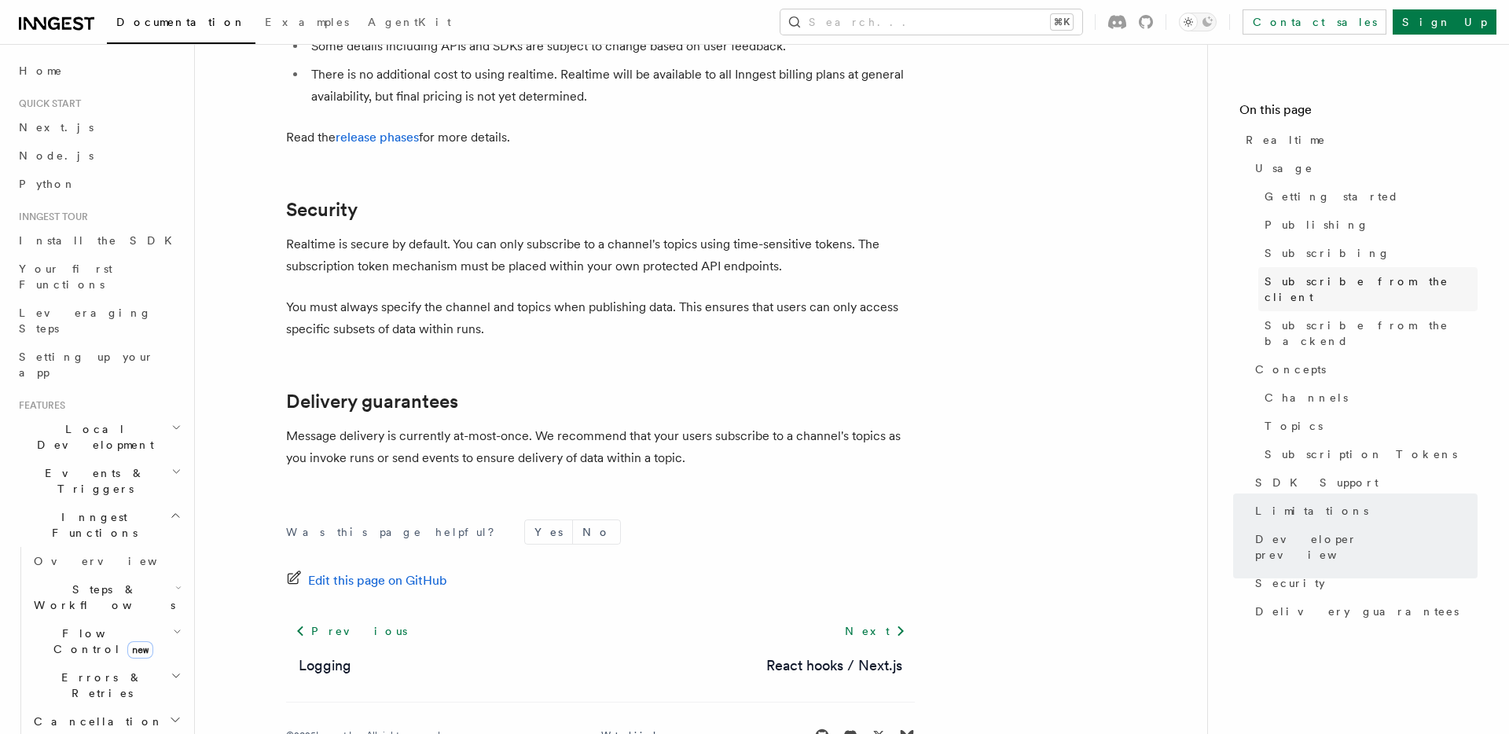
click at [1347, 282] on span "Subscribe from the client" at bounding box center [1371, 289] width 213 height 31
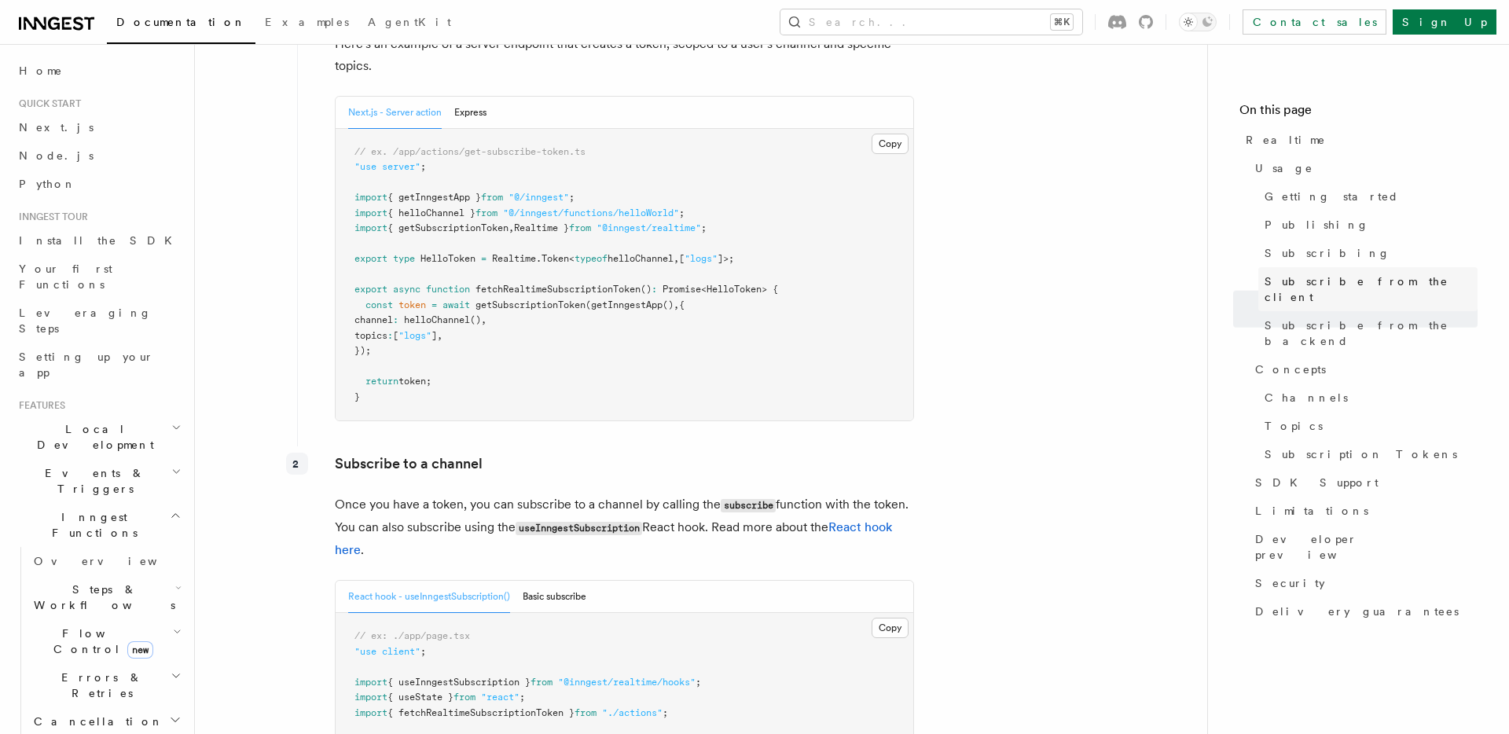
scroll to position [1821, 0]
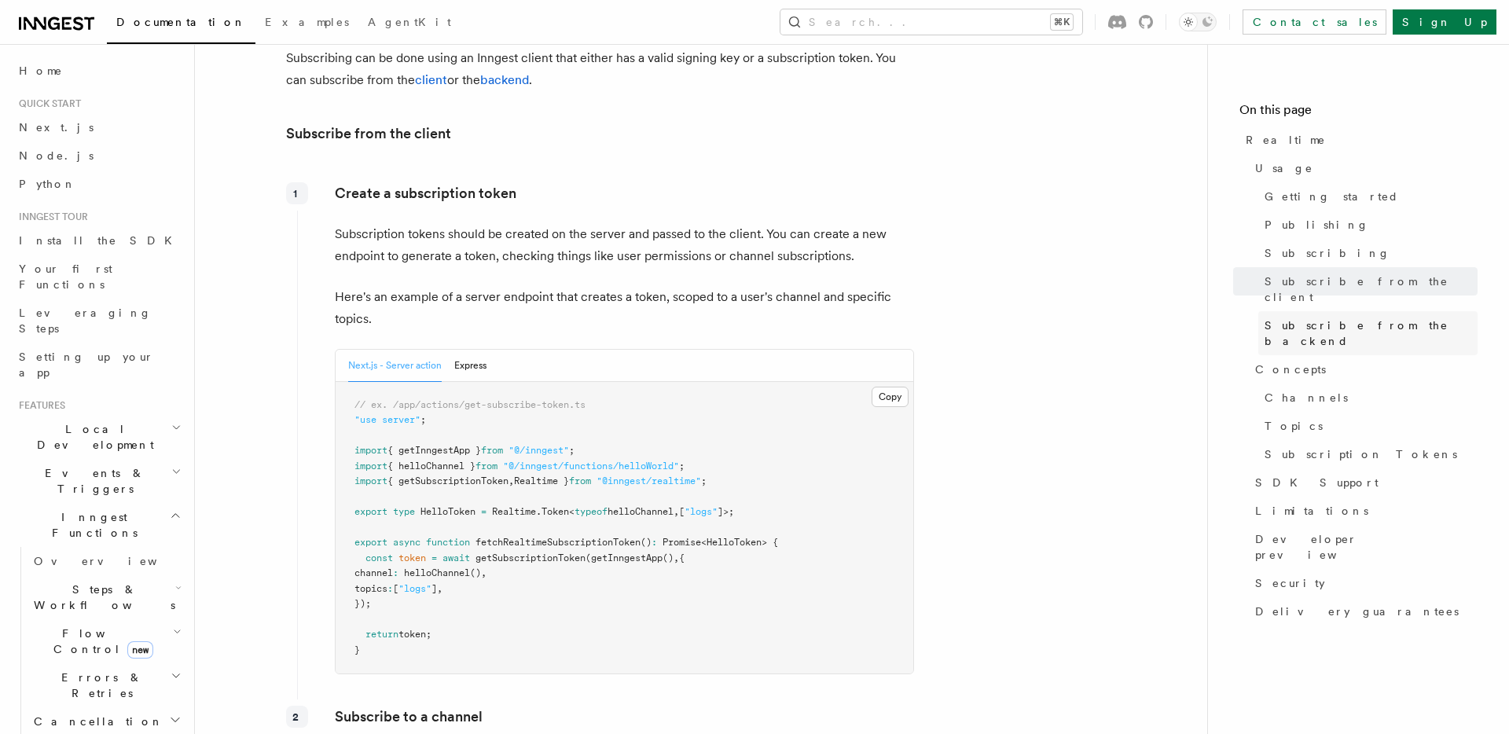
click at [1343, 318] on span "Subscribe from the backend" at bounding box center [1371, 333] width 213 height 31
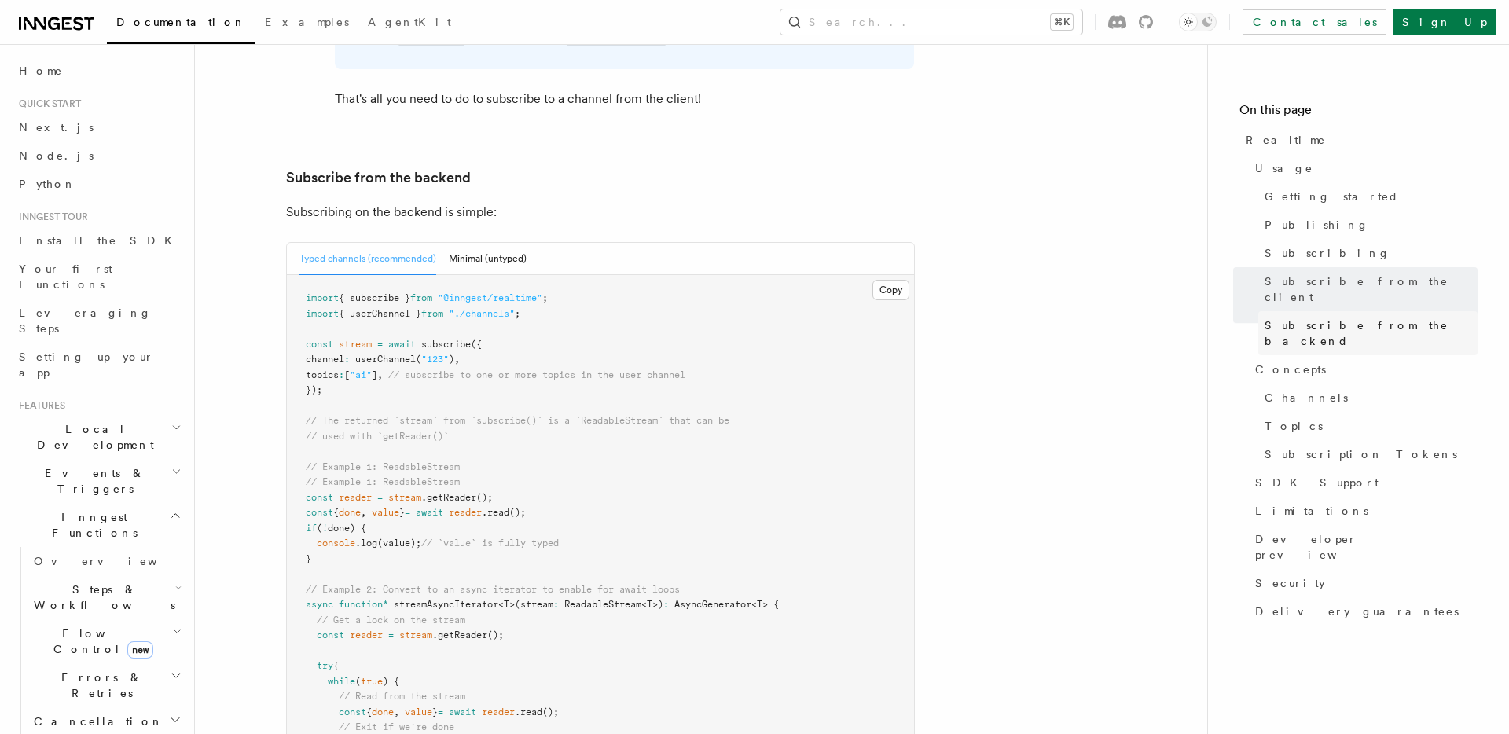
scroll to position [3164, 0]
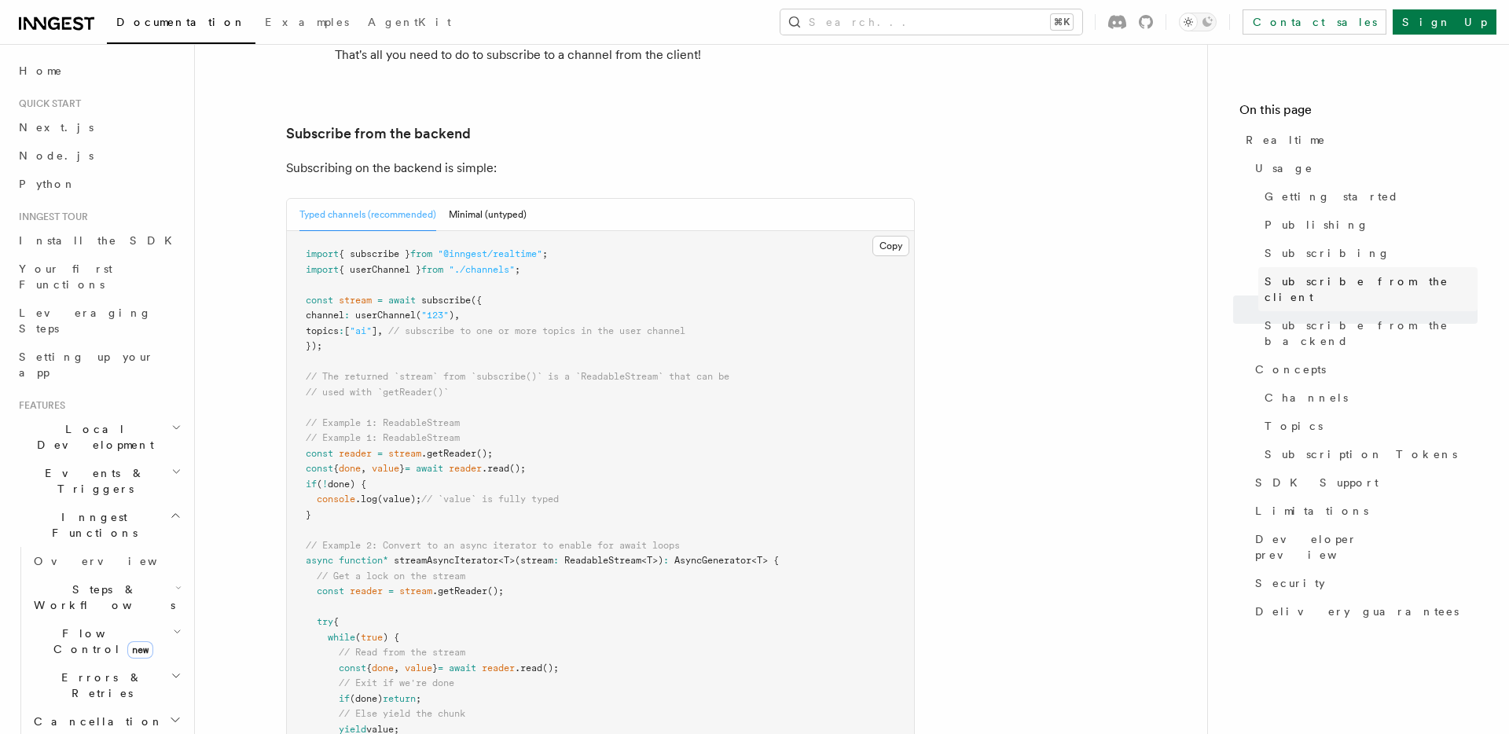
click at [1336, 278] on span "Subscribe from the client" at bounding box center [1371, 289] width 213 height 31
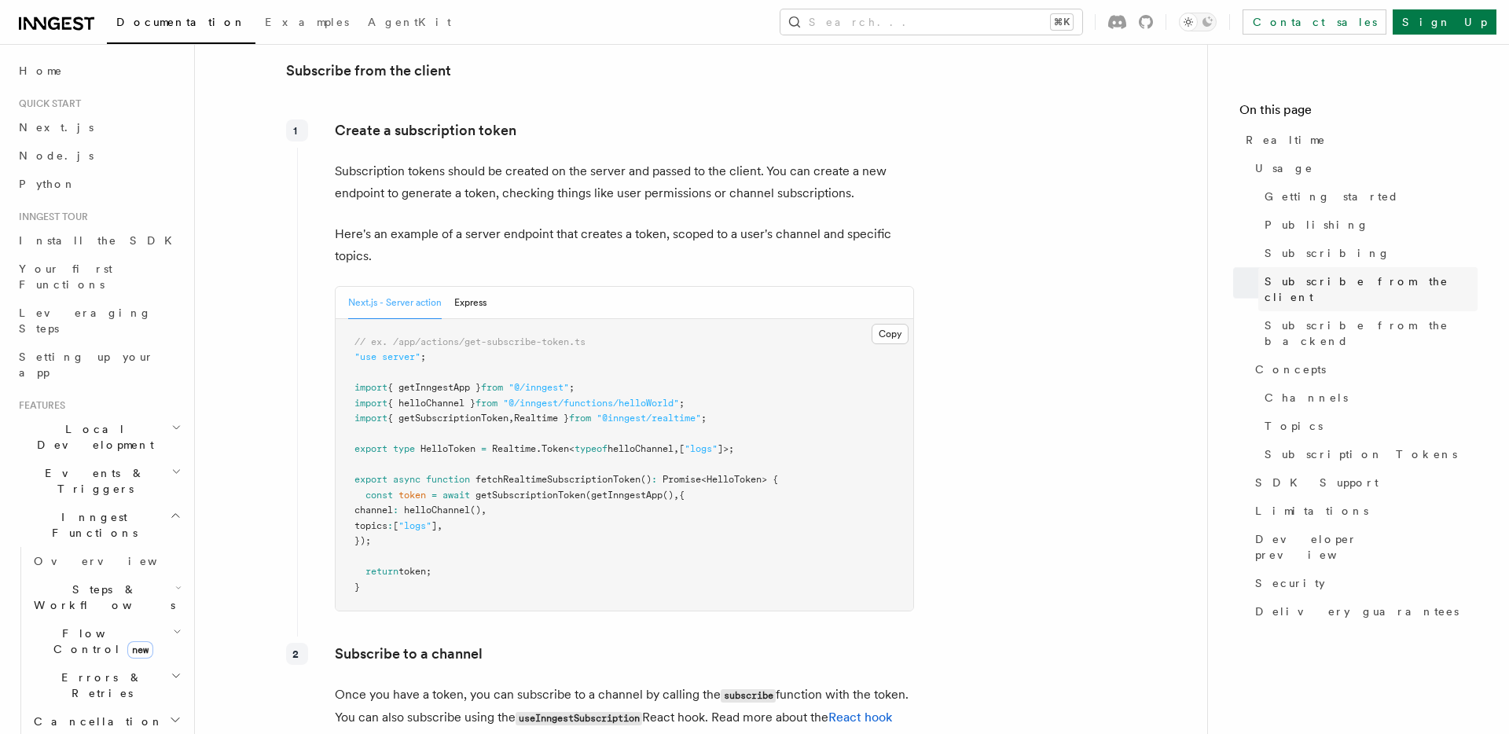
scroll to position [1821, 0]
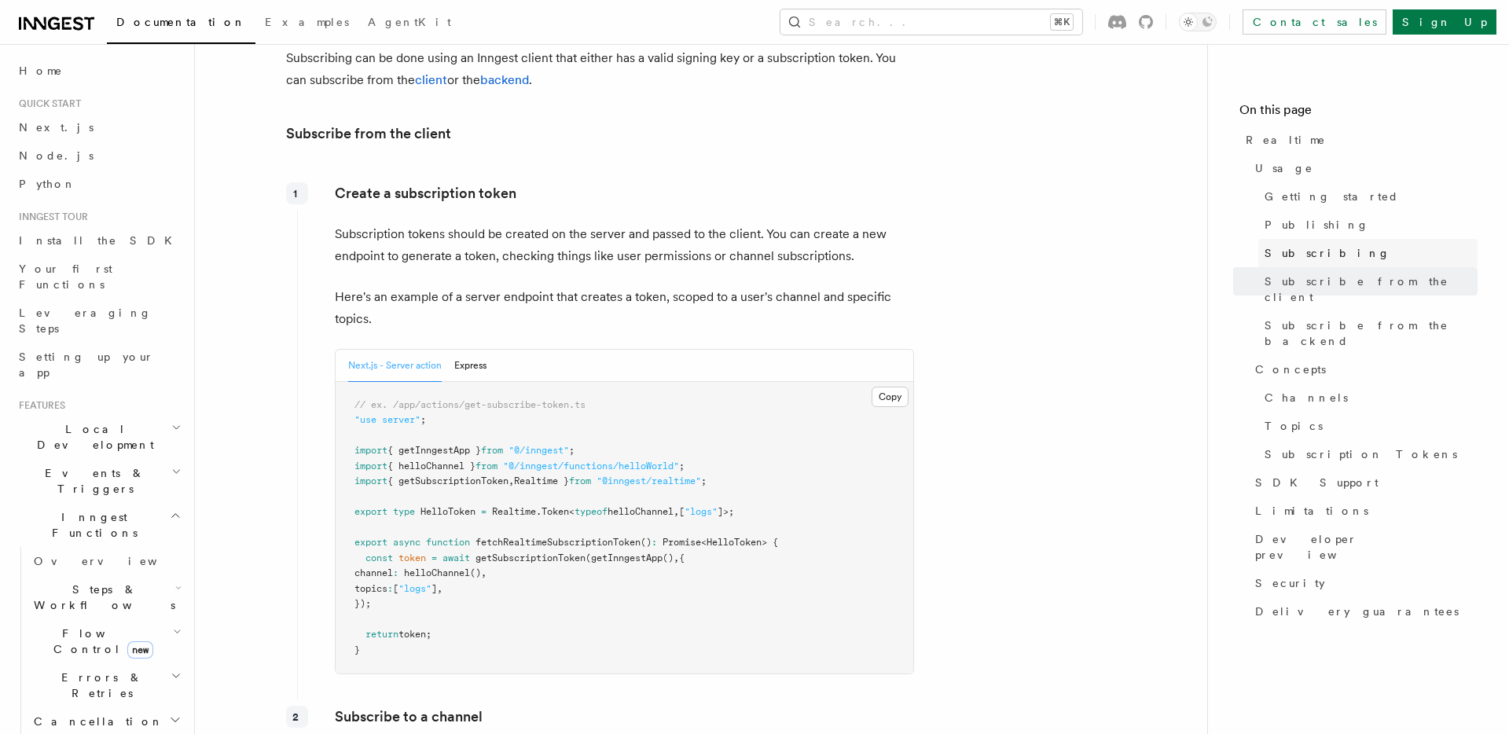
click at [1309, 247] on span "Subscribing" at bounding box center [1328, 253] width 126 height 16
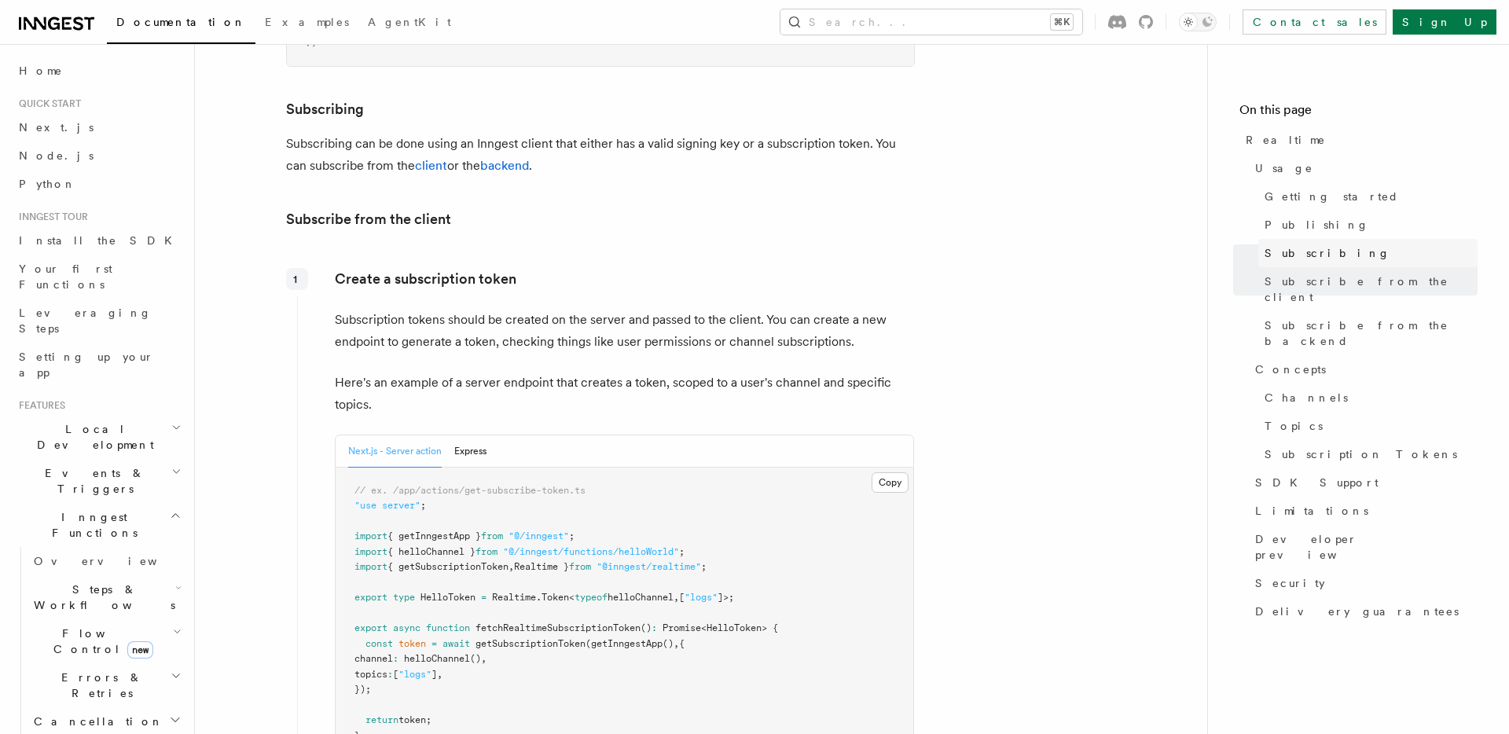
scroll to position [1711, 0]
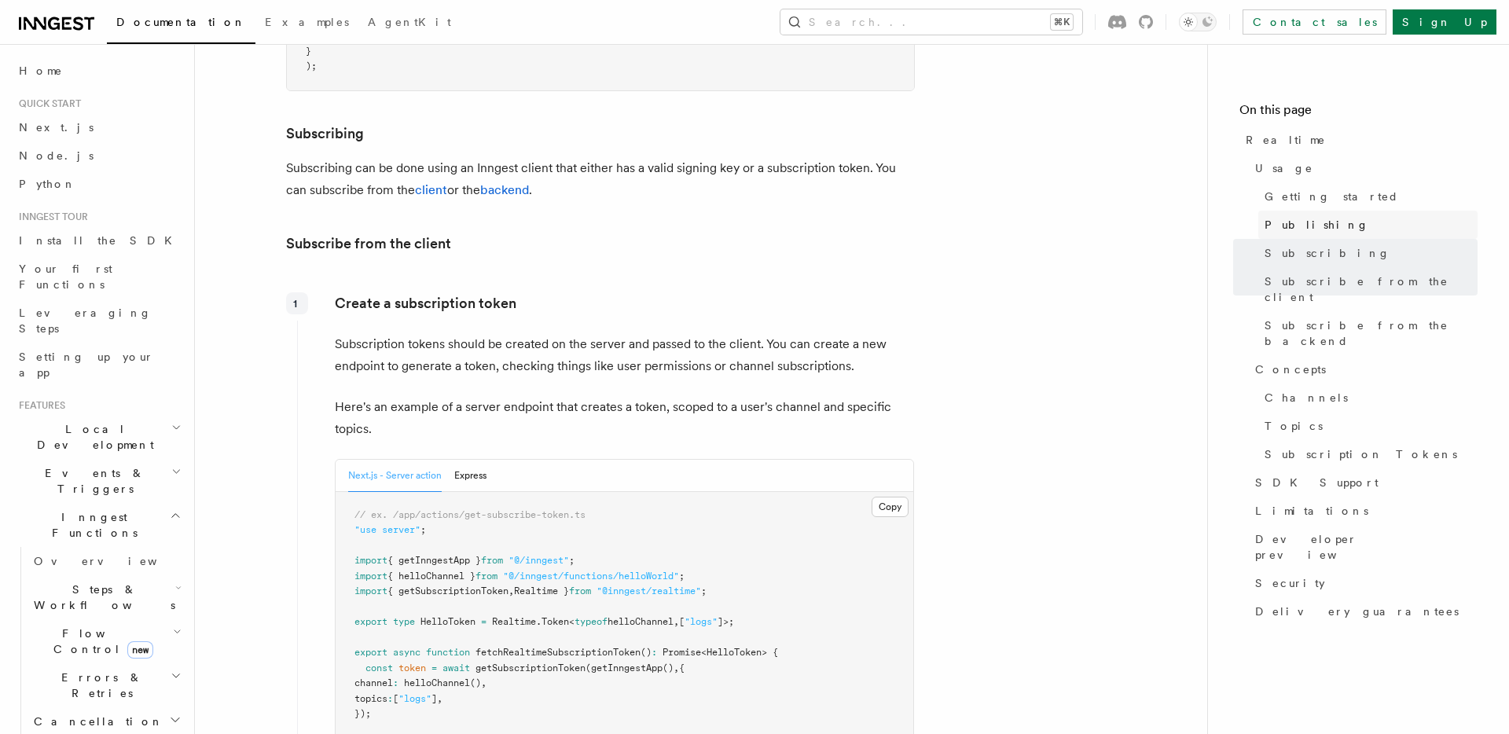
click at [1299, 227] on span "Publishing" at bounding box center [1317, 225] width 105 height 16
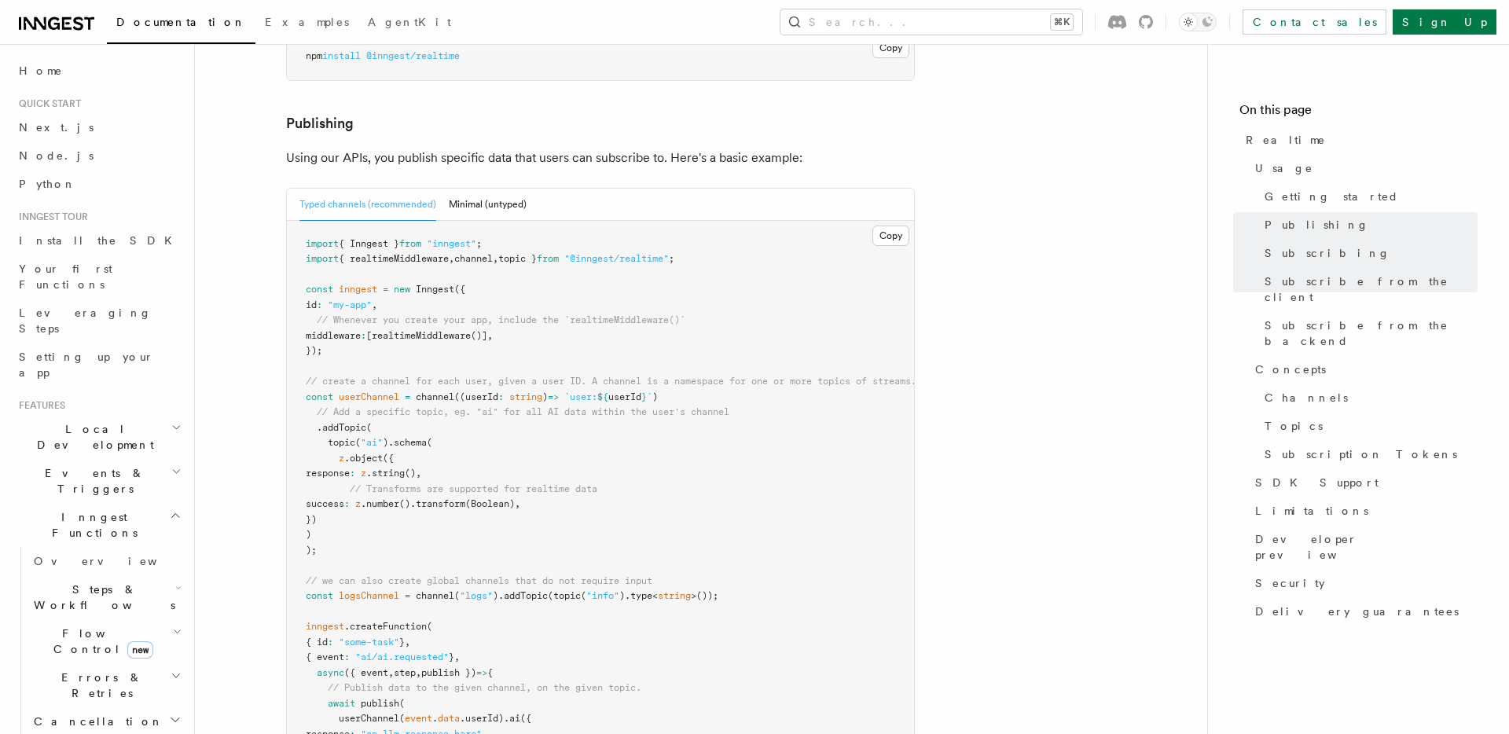
scroll to position [926, 0]
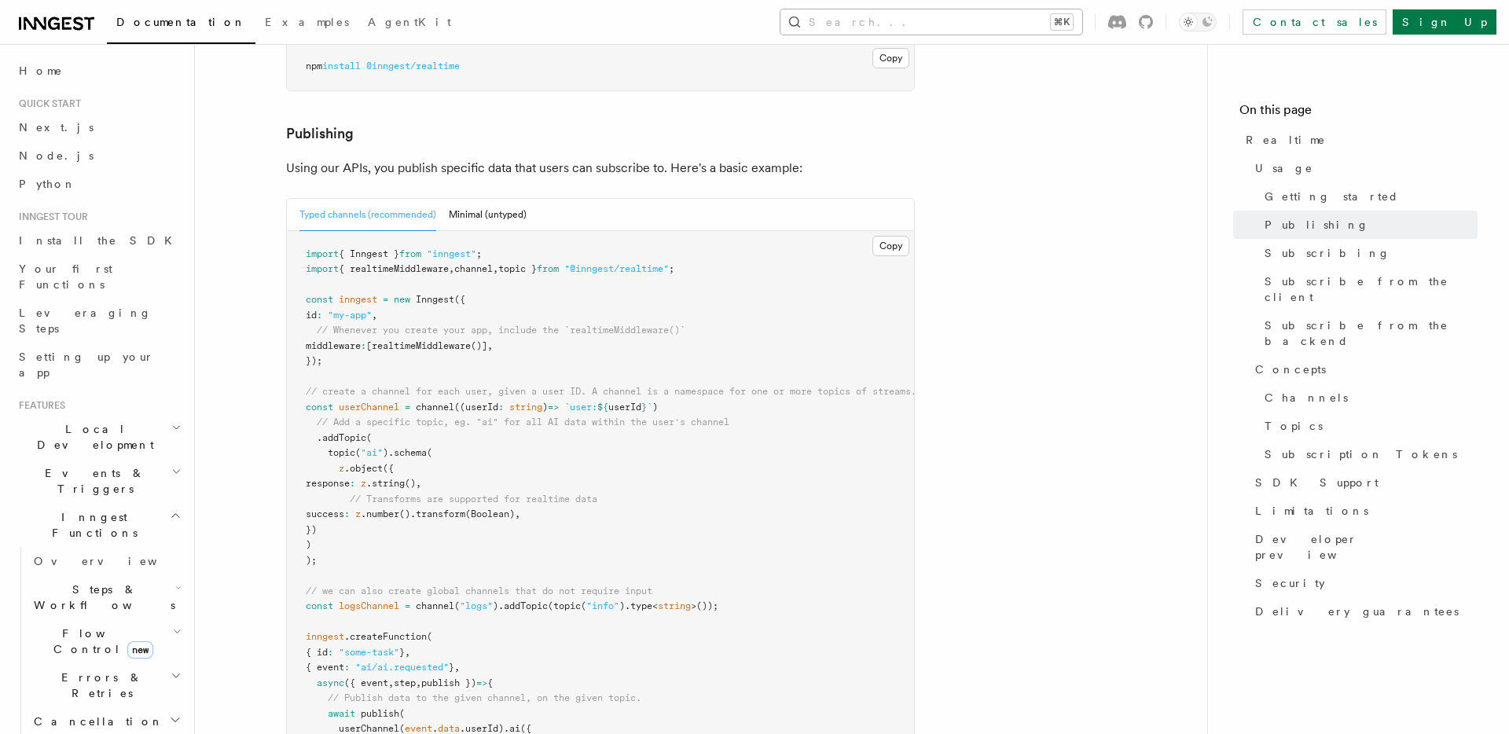
click at [1048, 20] on button "Search... ⌘K" at bounding box center [932, 21] width 302 height 25
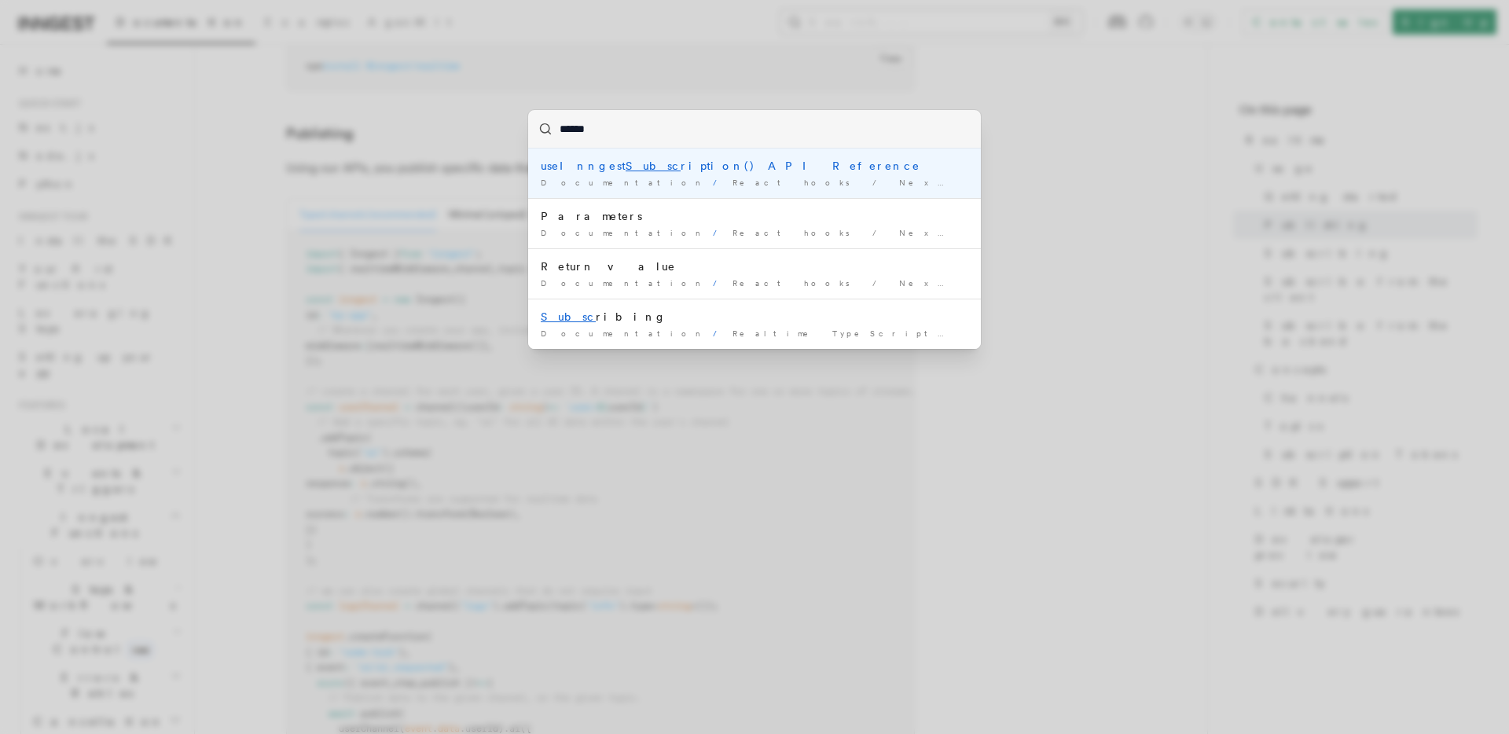
type input "*******"
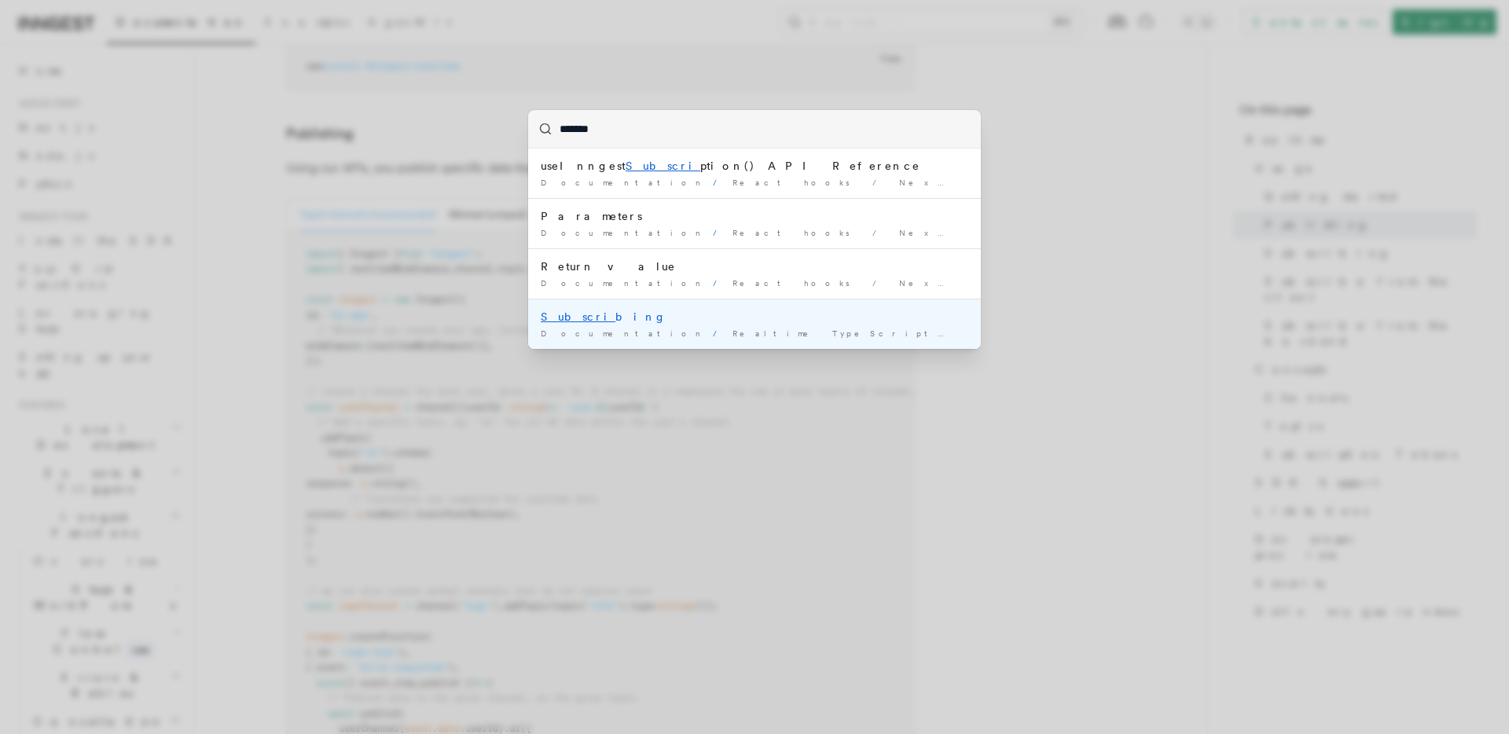
click at [733, 330] on span "Realtime TypeScript SDK v3.32.0+ Go SDK v0.9.0+" at bounding box center [1020, 333] width 575 height 9
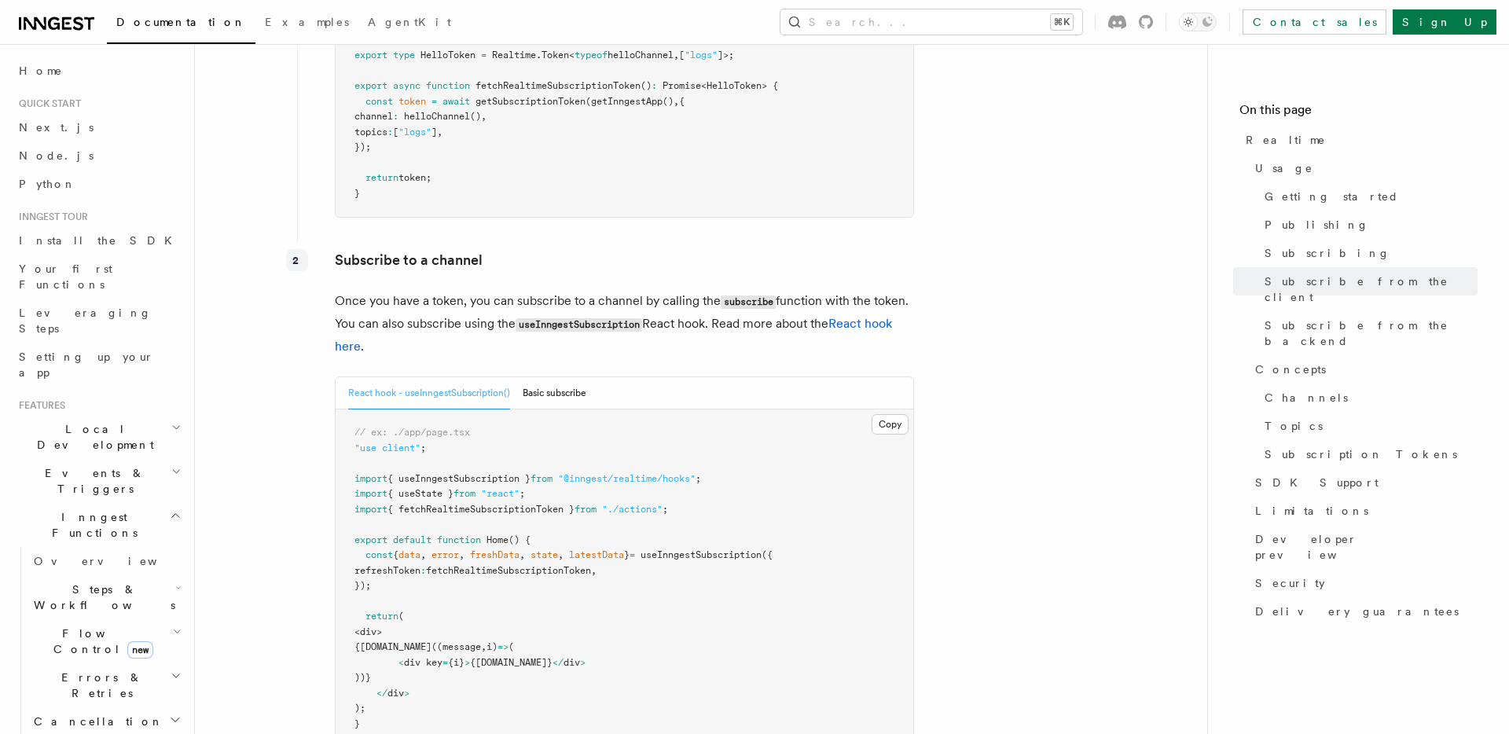
scroll to position [2288, 0]
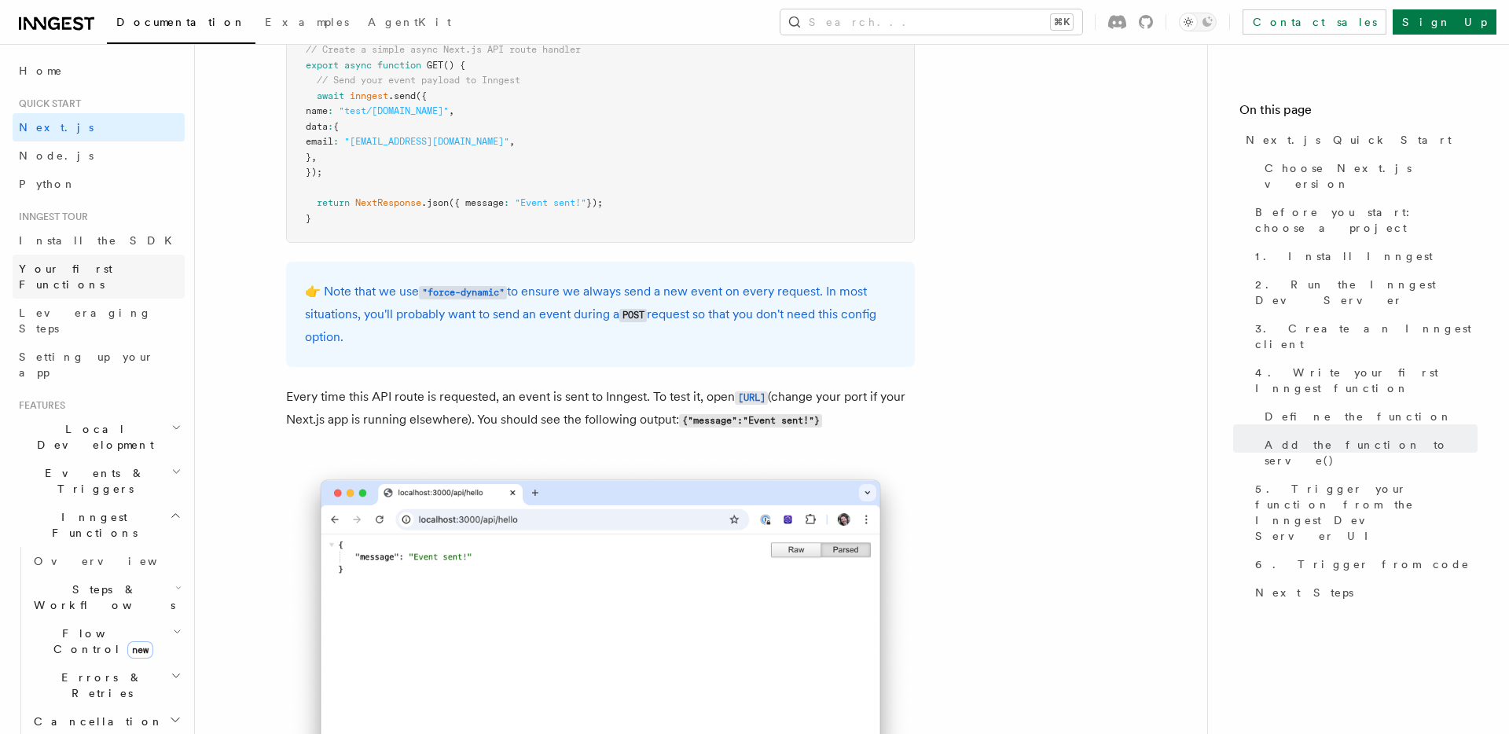
scroll to position [8463, 0]
